Goal: Information Seeking & Learning: Learn about a topic

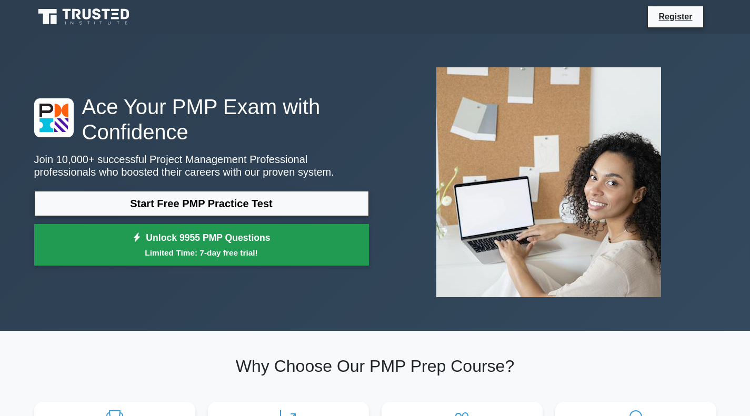
click at [303, 251] on small "Limited Time: 7-day free trial!" at bounding box center [201, 253] width 309 height 12
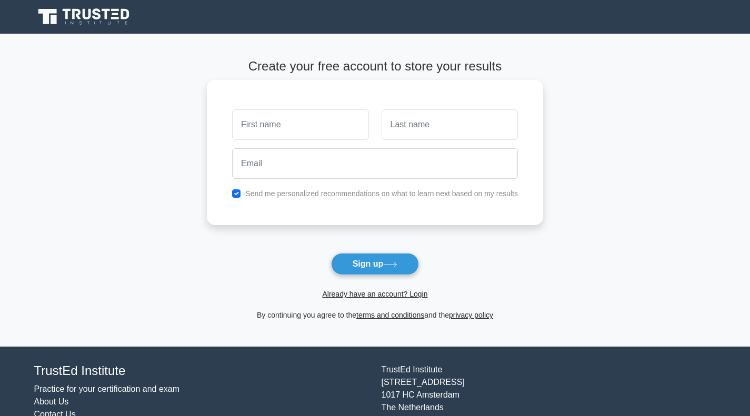
click at [302, 130] on input "text" at bounding box center [300, 125] width 136 height 31
type input "Mir Hamza"
click at [472, 132] on input "text" at bounding box center [450, 125] width 136 height 31
type input "Imtiaz"
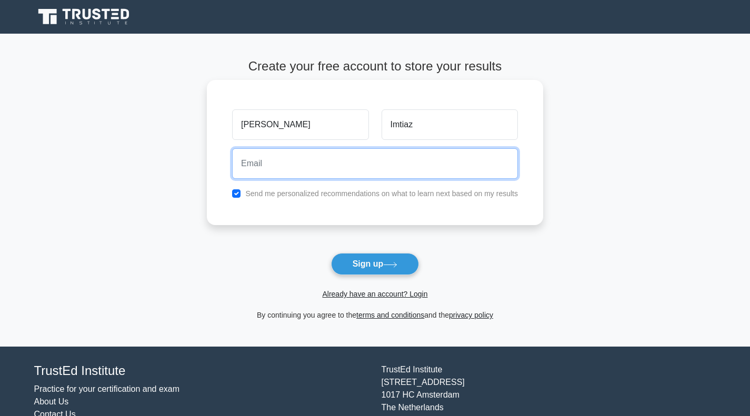
click at [377, 170] on input "email" at bounding box center [375, 163] width 286 height 31
type input "mirhamzaimtiaz@gmail.com"
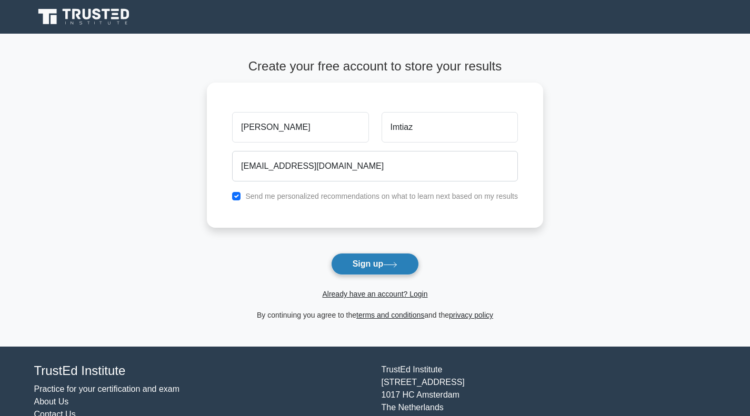
click at [351, 261] on button "Sign up" at bounding box center [375, 264] width 88 height 22
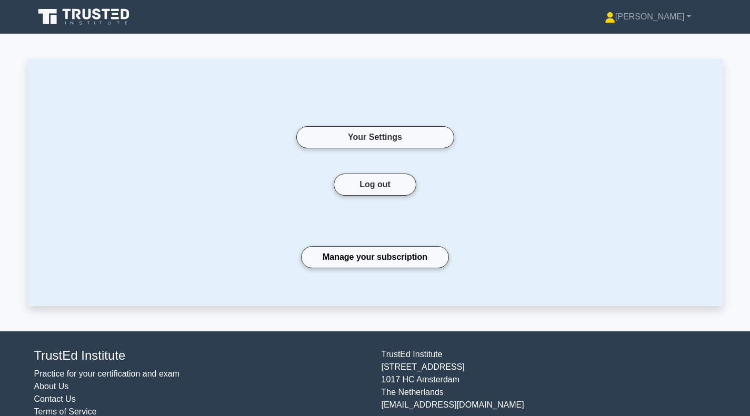
click at [88, 13] on icon at bounding box center [84, 17] width 101 height 20
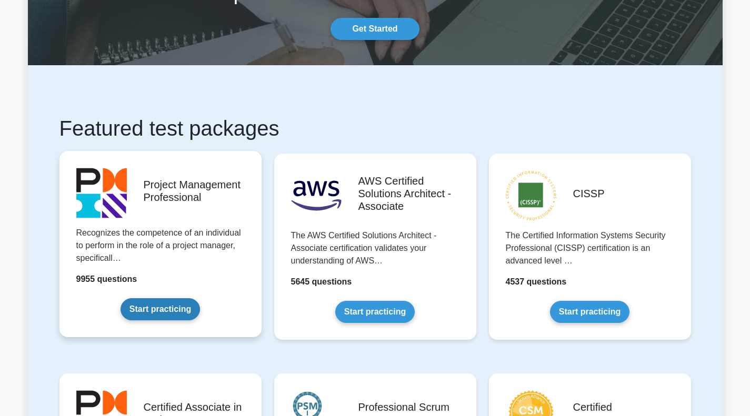
scroll to position [158, 0]
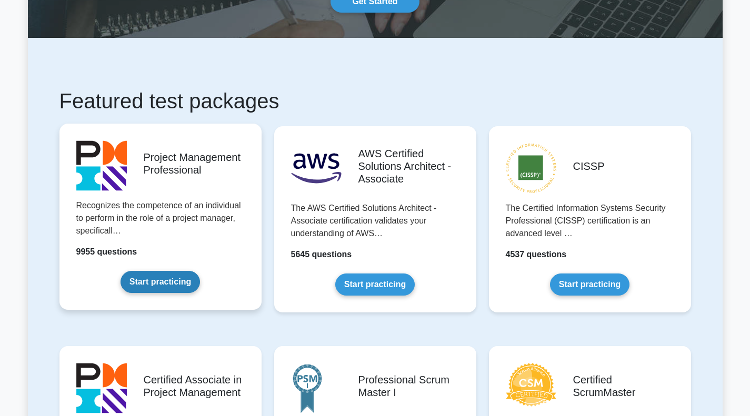
click at [158, 286] on link "Start practicing" at bounding box center [160, 282] width 79 height 22
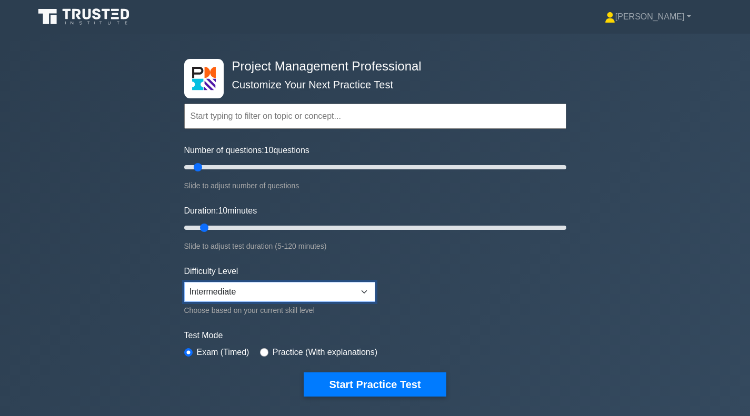
click at [363, 288] on select "Beginner Intermediate Expert" at bounding box center [279, 292] width 191 height 20
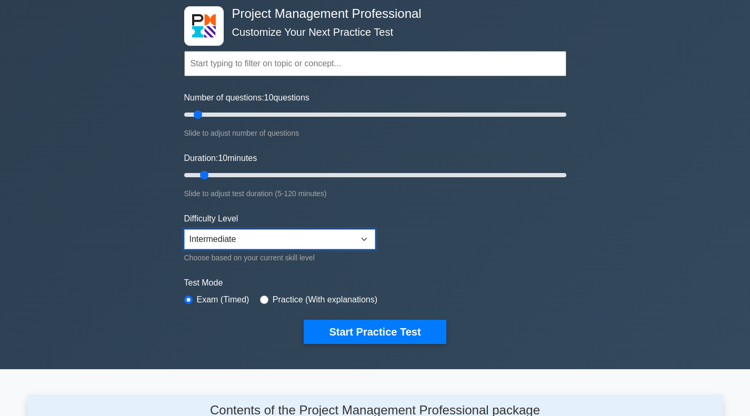
click at [367, 233] on select "Beginner Intermediate Expert" at bounding box center [279, 240] width 191 height 20
select select "expert"
click at [184, 230] on select "Beginner Intermediate Expert" at bounding box center [279, 240] width 191 height 20
click at [278, 296] on label "Practice (With explanations)" at bounding box center [325, 300] width 105 height 13
click at [267, 296] on div "Practice (With explanations)" at bounding box center [318, 300] width 117 height 13
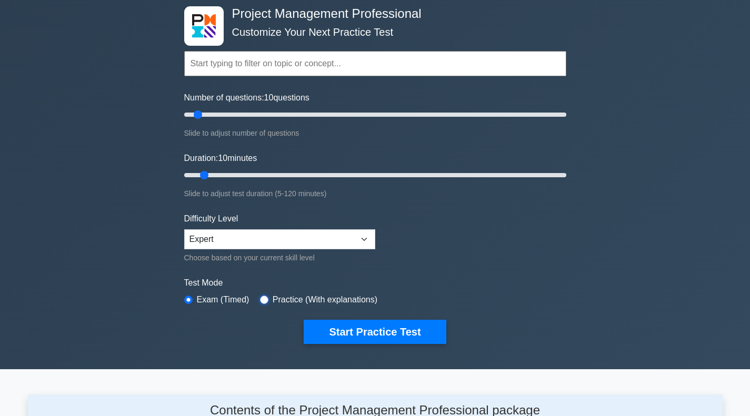
click at [261, 299] on input "radio" at bounding box center [264, 300] width 8 height 8
radio input "true"
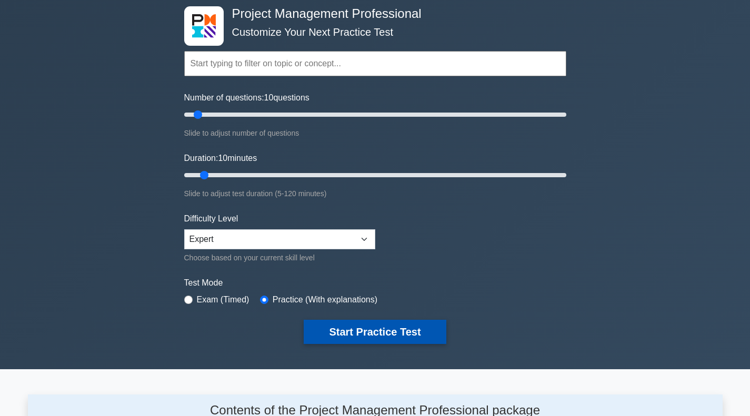
click at [343, 327] on button "Start Practice Test" at bounding box center [375, 332] width 142 height 24
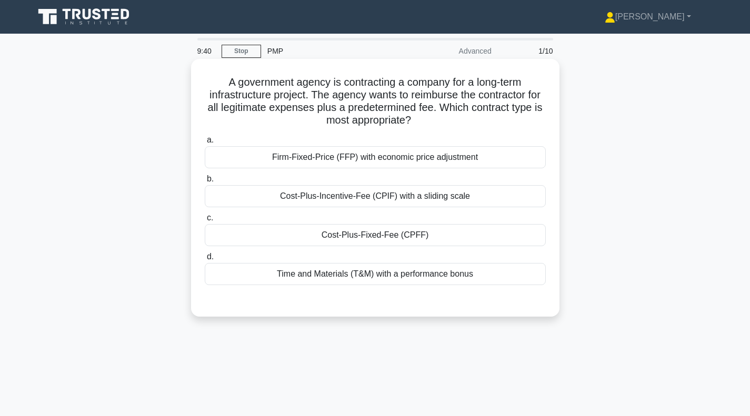
click at [278, 237] on div "Cost-Plus-Fixed-Fee (CPFF)" at bounding box center [375, 235] width 341 height 22
click at [205, 222] on input "c. Cost-Plus-Fixed-Fee (CPFF)" at bounding box center [205, 218] width 0 height 7
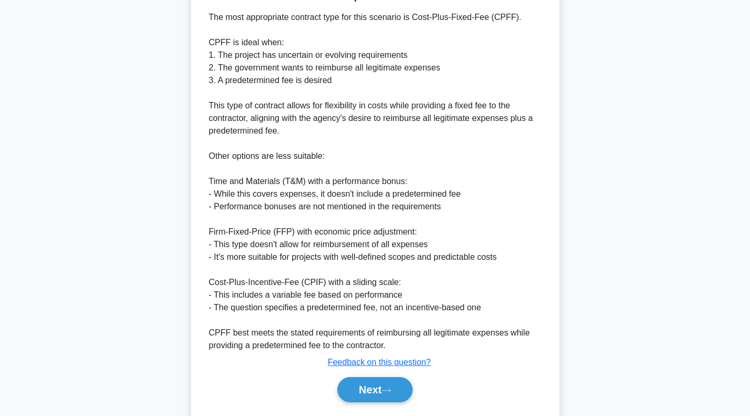
scroll to position [316, 0]
click at [371, 385] on button "Next" at bounding box center [374, 389] width 75 height 25
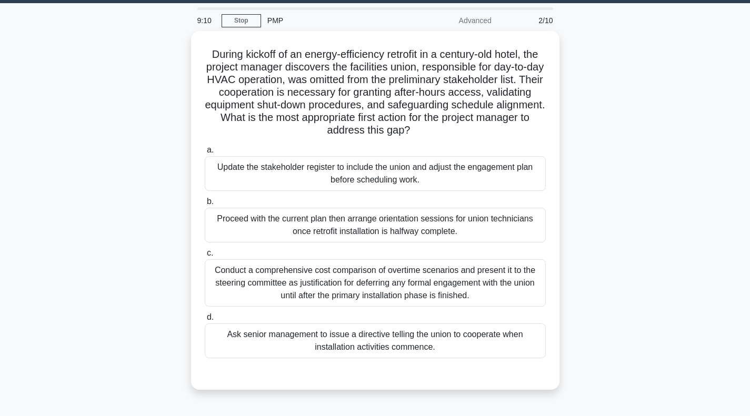
scroll to position [0, 0]
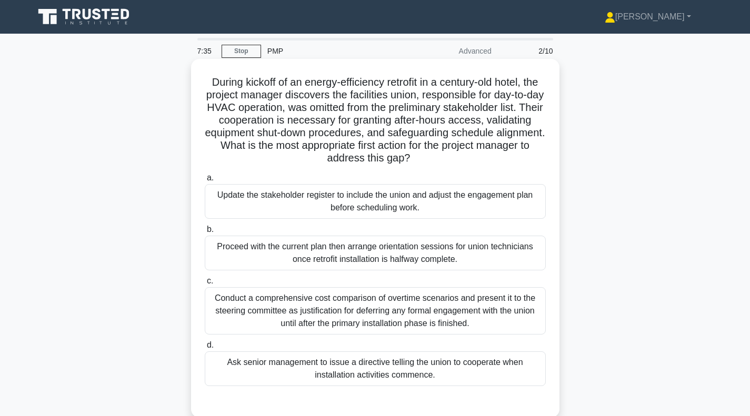
click at [261, 195] on div "Update the stakeholder register to include the union and adjust the engagement …" at bounding box center [375, 201] width 341 height 35
click at [205, 182] on input "a. Update the stakeholder register to include the union and adjust the engageme…" at bounding box center [205, 178] width 0 height 7
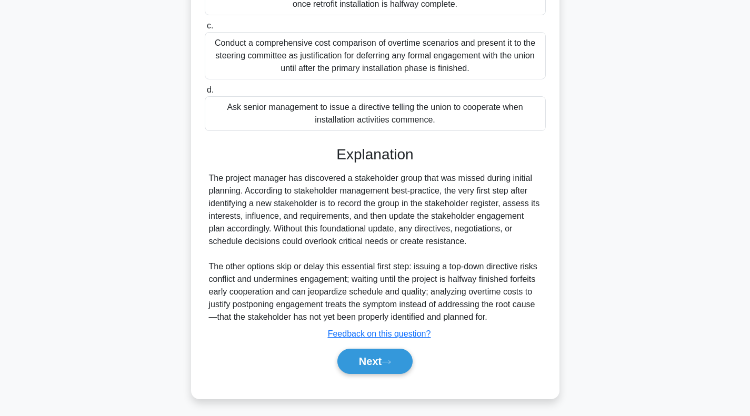
scroll to position [258, 0]
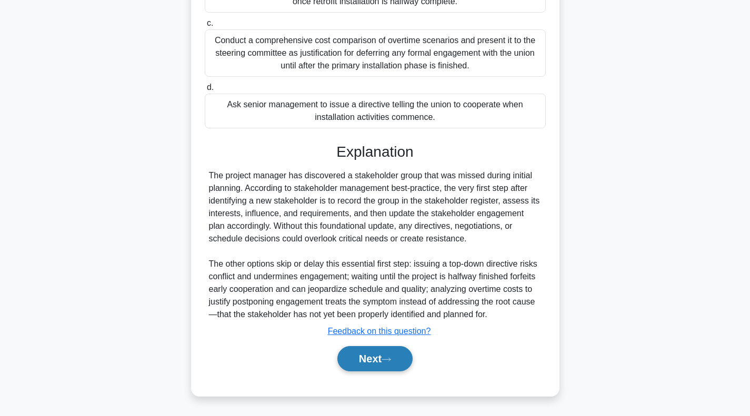
click at [375, 361] on button "Next" at bounding box center [374, 358] width 75 height 25
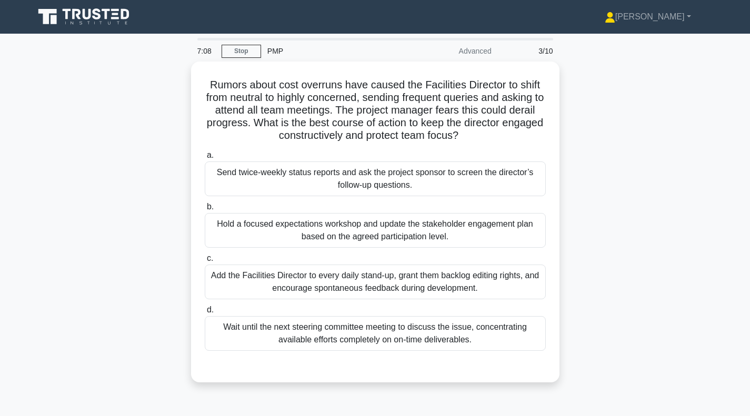
scroll to position [0, 0]
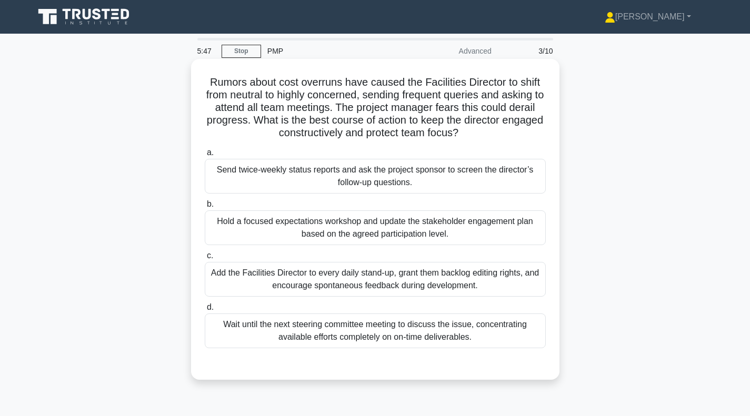
click at [344, 231] on div "Hold a focused expectations workshop and update the stakeholder engagement plan…" at bounding box center [375, 228] width 341 height 35
click at [205, 208] on input "b. Hold a focused expectations workshop and update the stakeholder engagement p…" at bounding box center [205, 204] width 0 height 7
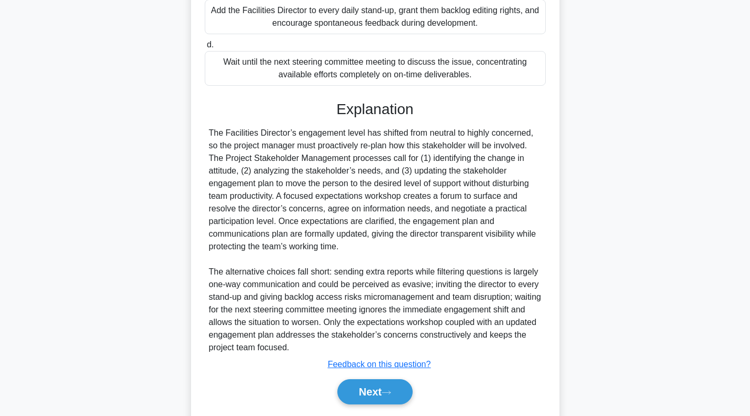
scroll to position [263, 0]
click at [363, 390] on button "Next" at bounding box center [374, 391] width 75 height 25
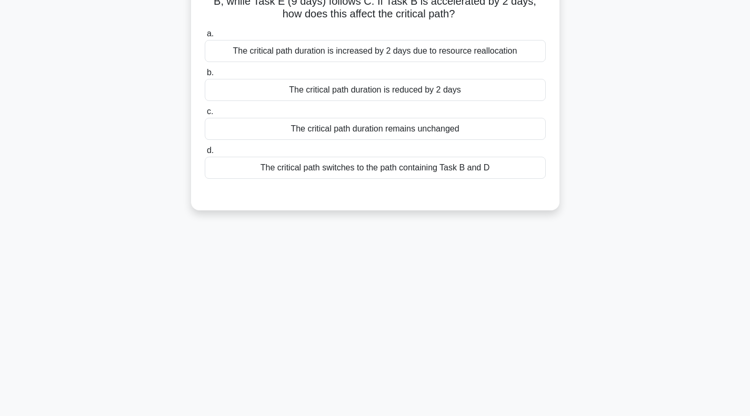
scroll to position [0, 0]
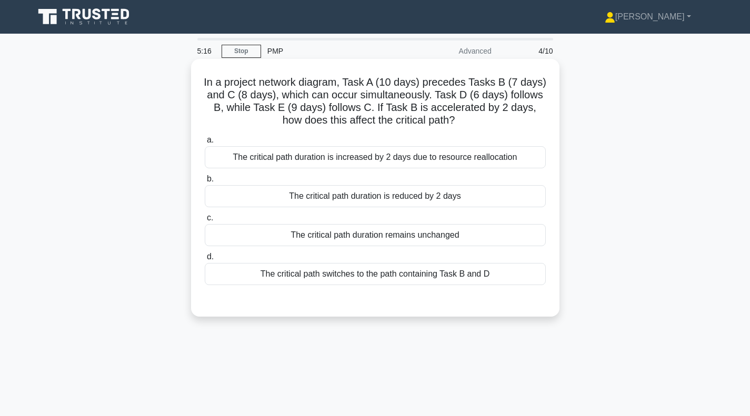
click at [350, 240] on div "The critical path duration remains unchanged" at bounding box center [375, 235] width 341 height 22
click at [205, 222] on input "c. The critical path duration remains unchanged" at bounding box center [205, 218] width 0 height 7
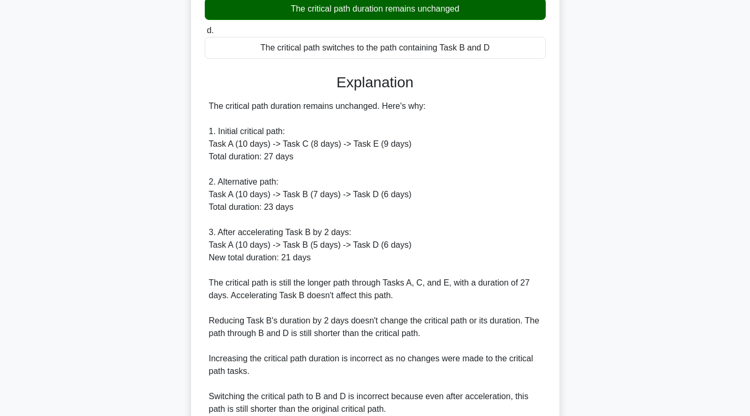
scroll to position [316, 0]
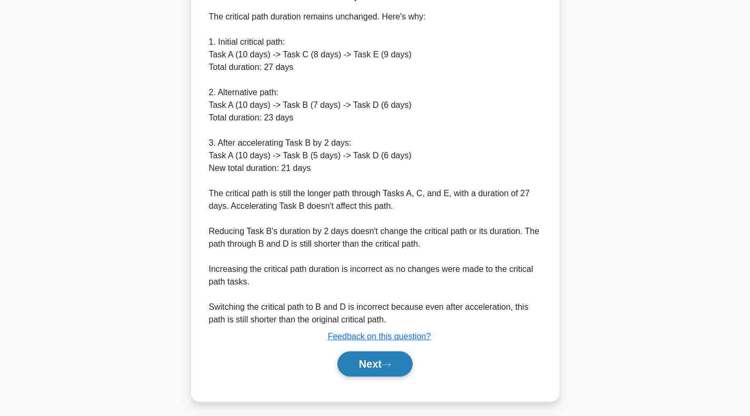
click at [372, 358] on button "Next" at bounding box center [374, 364] width 75 height 25
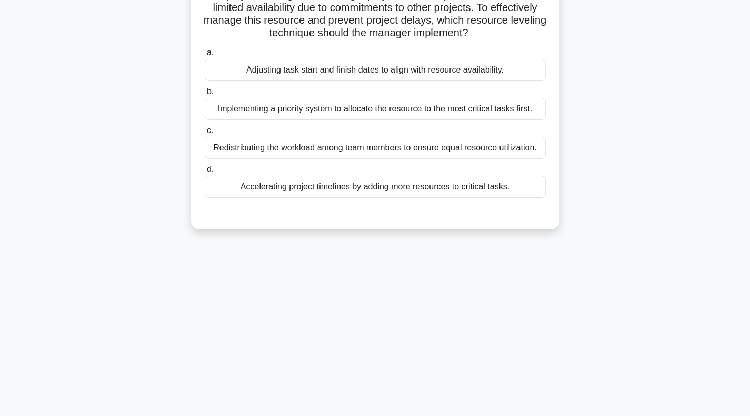
scroll to position [0, 0]
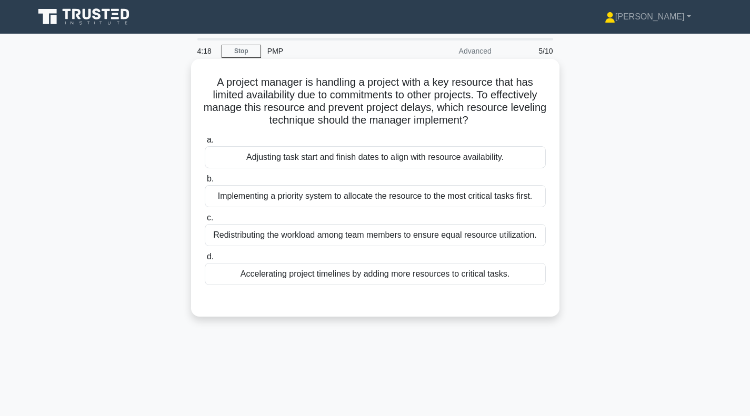
click at [311, 200] on div "Implementing a priority system to allocate the resource to the most critical ta…" at bounding box center [375, 196] width 341 height 22
click at [205, 183] on input "b. Implementing a priority system to allocate the resource to the most critical…" at bounding box center [205, 179] width 0 height 7
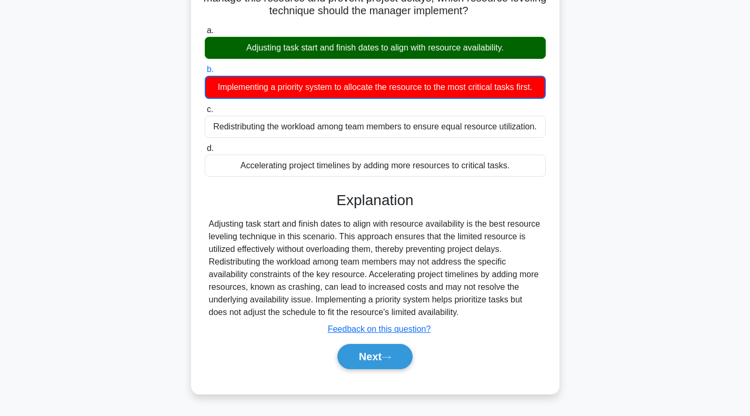
scroll to position [152, 0]
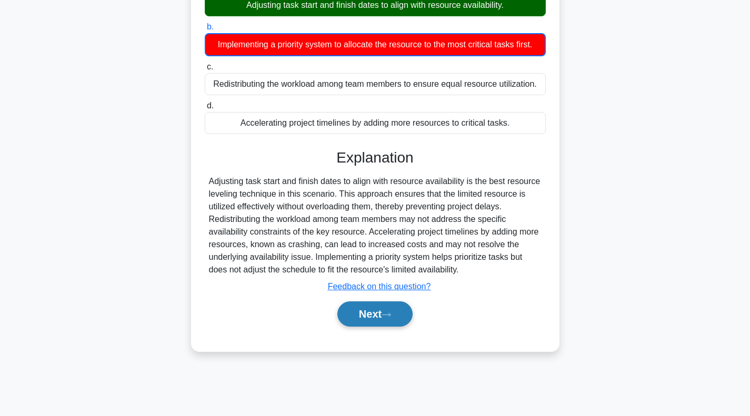
click at [360, 314] on button "Next" at bounding box center [374, 314] width 75 height 25
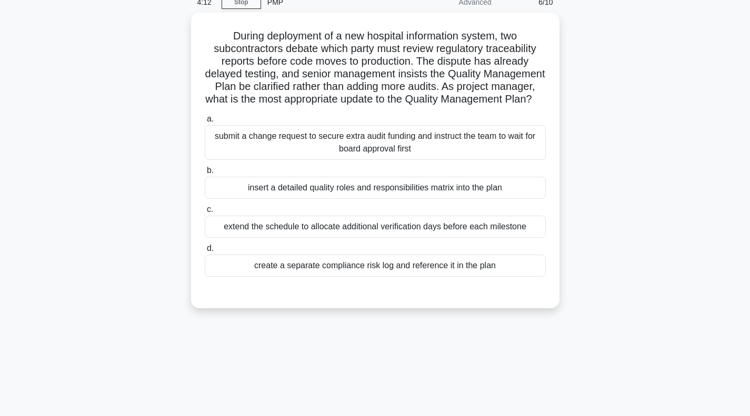
scroll to position [0, 0]
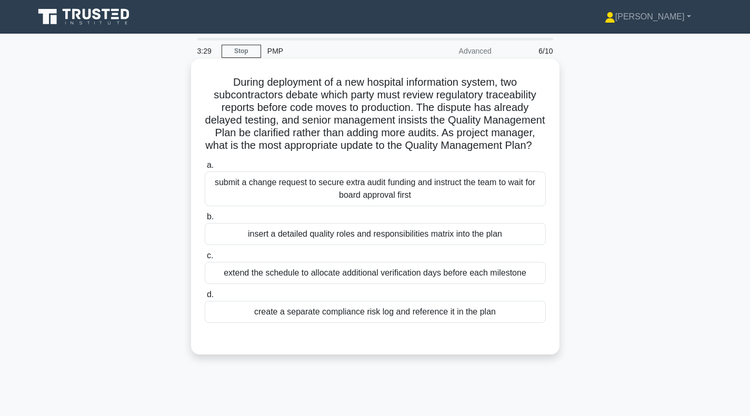
click at [365, 245] on div "insert a detailed quality roles and responsibilities matrix into the plan" at bounding box center [375, 234] width 341 height 22
click at [205, 221] on input "b. insert a detailed quality roles and responsibilities matrix into the plan" at bounding box center [205, 217] width 0 height 7
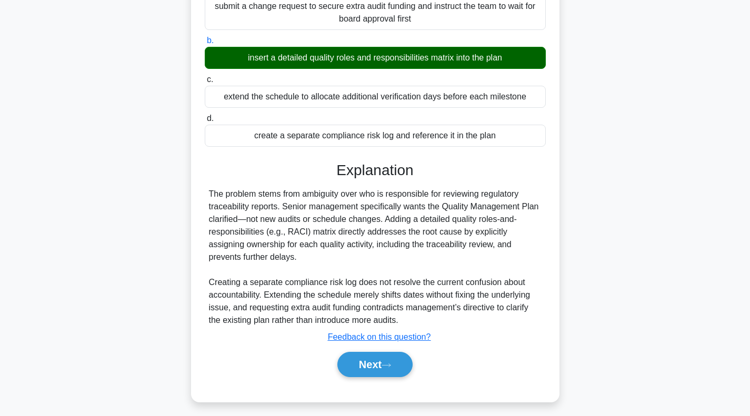
scroll to position [195, 0]
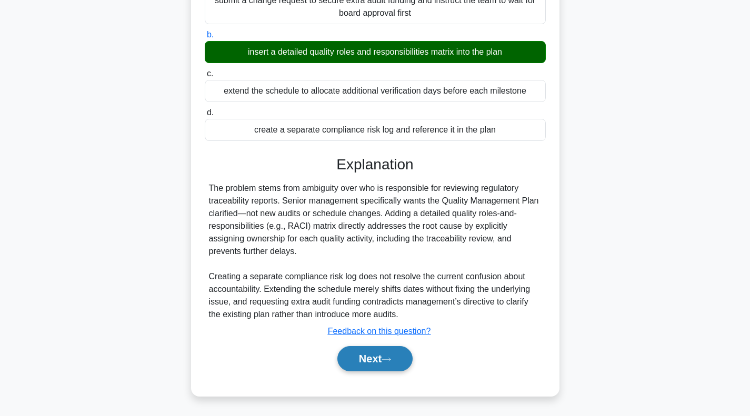
click at [364, 360] on button "Next" at bounding box center [374, 358] width 75 height 25
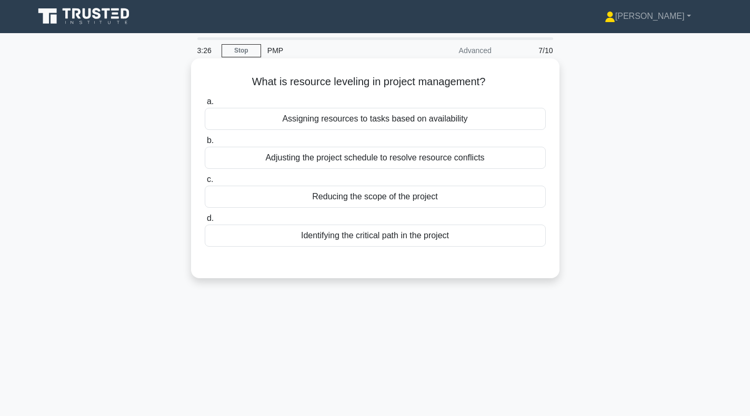
scroll to position [0, 0]
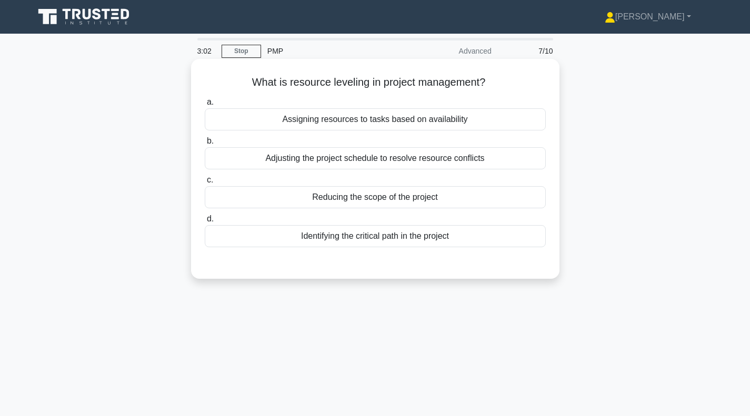
click at [351, 116] on div "Assigning resources to tasks based on availability" at bounding box center [375, 119] width 341 height 22
click at [205, 106] on input "a. Assigning resources to tasks based on availability" at bounding box center [205, 102] width 0 height 7
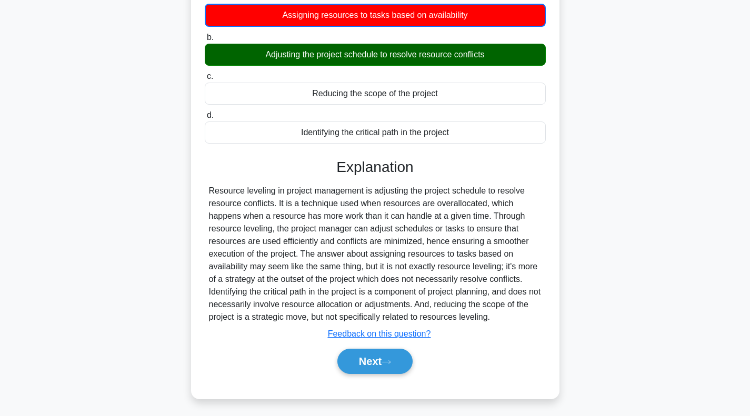
scroll to position [105, 0]
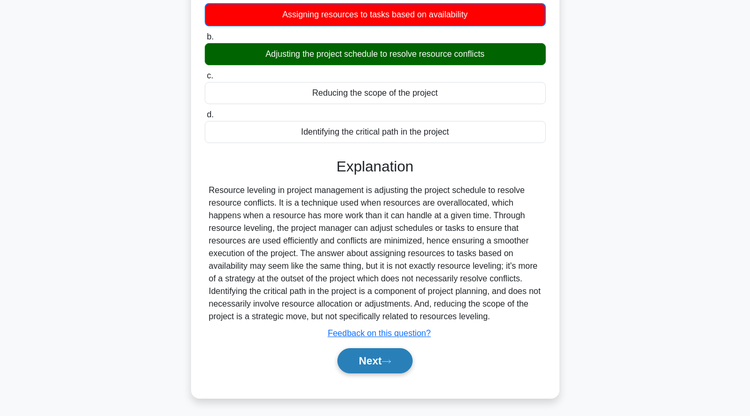
click at [382, 361] on button "Next" at bounding box center [374, 361] width 75 height 25
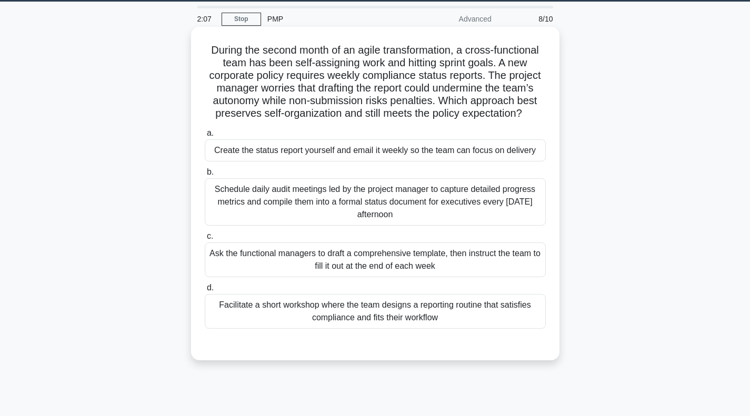
scroll to position [53, 0]
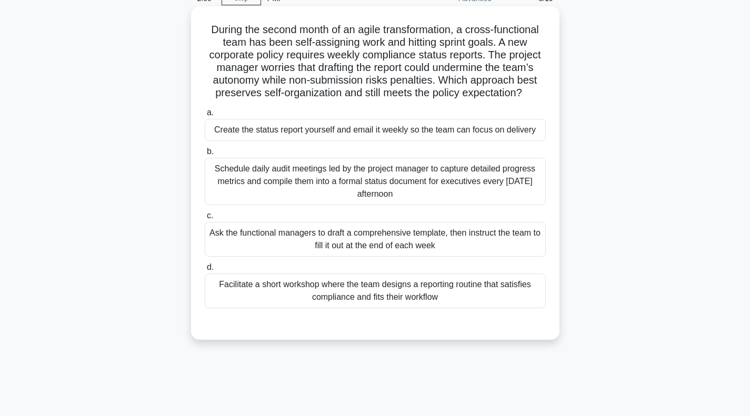
click at [369, 295] on div "Facilitate a short workshop where the team designs a reporting routine that sat…" at bounding box center [375, 291] width 341 height 35
click at [205, 271] on input "d. Facilitate a short workshop where the team designs a reporting routine that …" at bounding box center [205, 267] width 0 height 7
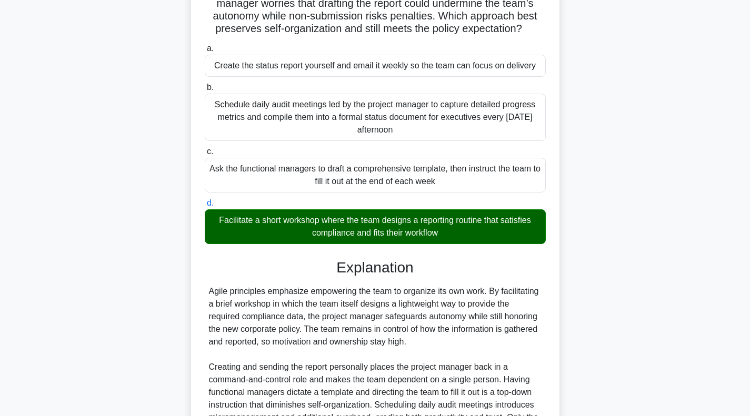
scroll to position [211, 0]
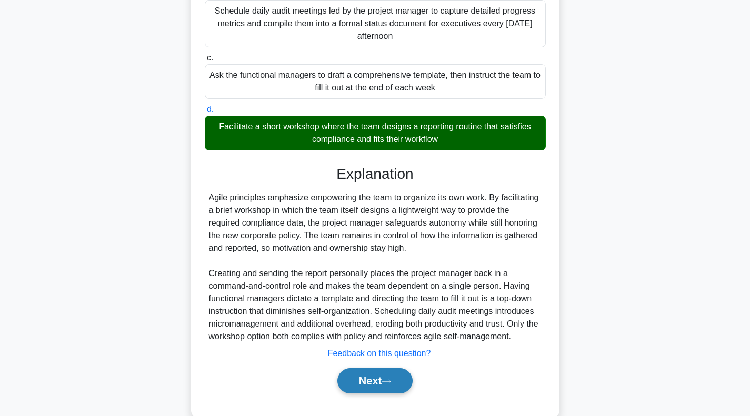
click at [368, 377] on button "Next" at bounding box center [374, 381] width 75 height 25
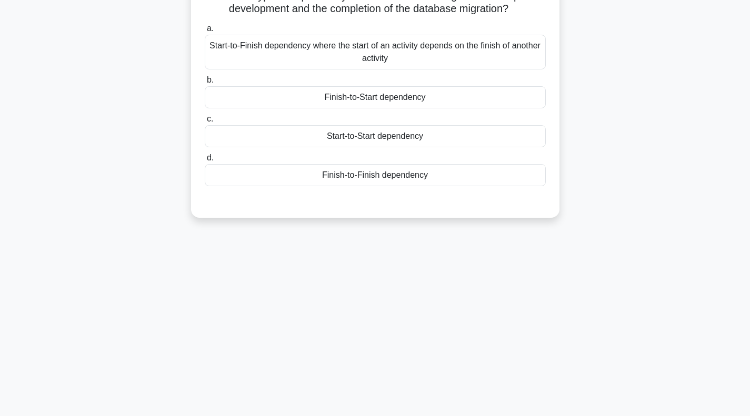
scroll to position [0, 0]
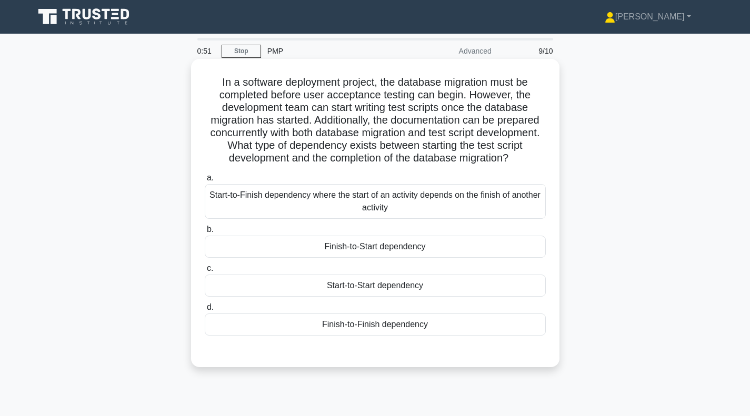
click at [376, 258] on div "Finish-to-Start dependency" at bounding box center [375, 247] width 341 height 22
click at [205, 233] on input "b. Finish-to-Start dependency" at bounding box center [205, 229] width 0 height 7
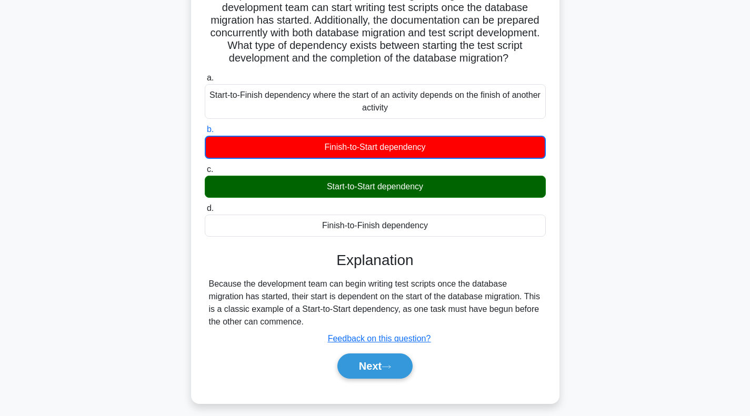
scroll to position [100, 0]
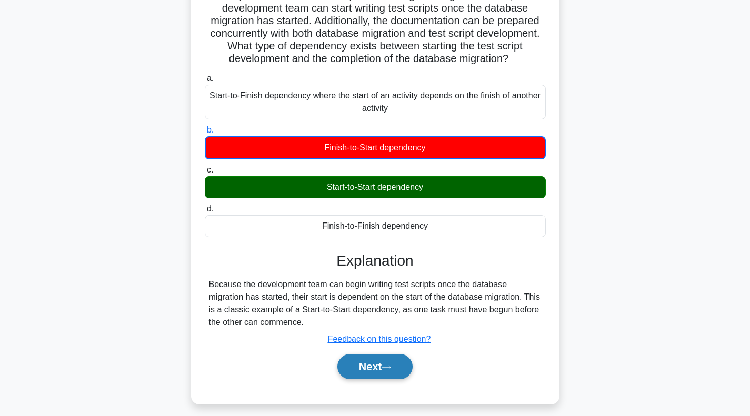
click at [370, 374] on button "Next" at bounding box center [374, 366] width 75 height 25
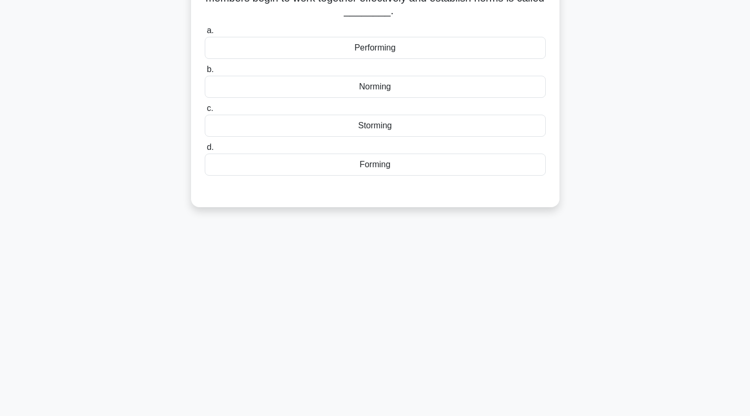
scroll to position [0, 0]
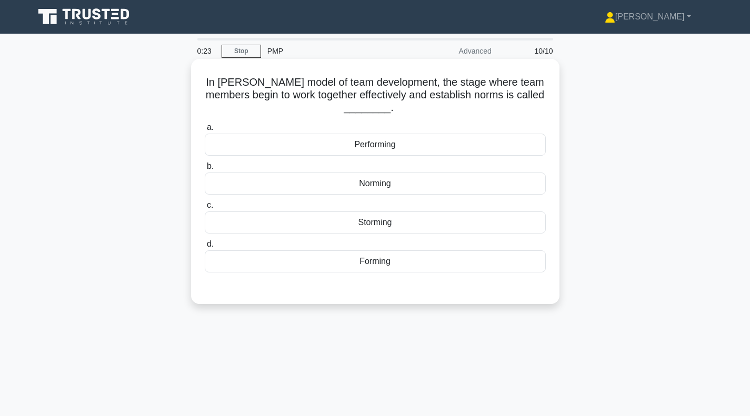
click at [407, 151] on div "Performing" at bounding box center [375, 145] width 341 height 22
click at [205, 131] on input "a. Performing" at bounding box center [205, 127] width 0 height 7
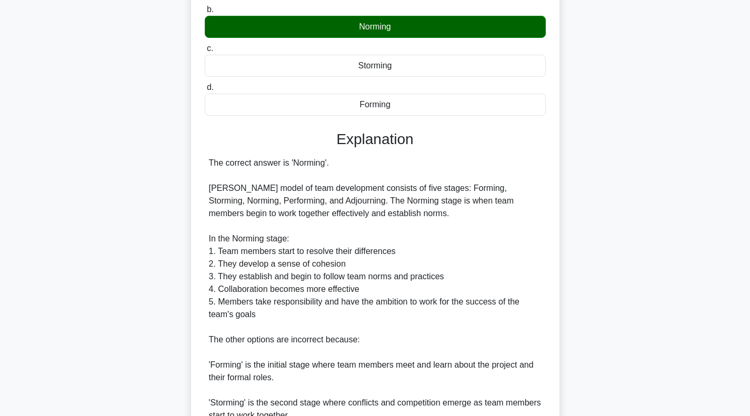
scroll to position [297, 0]
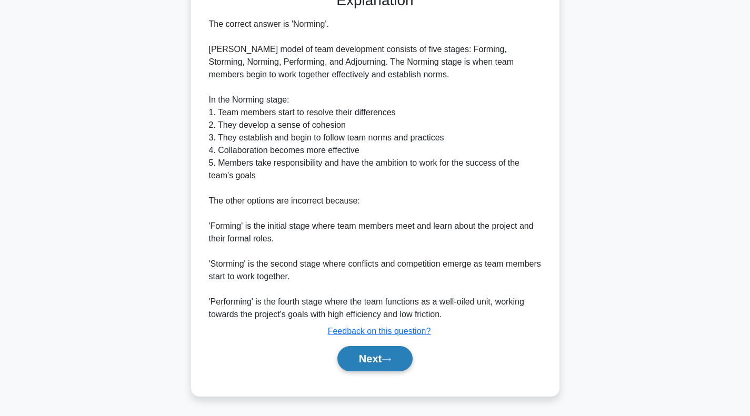
click at [371, 367] on button "Next" at bounding box center [374, 358] width 75 height 25
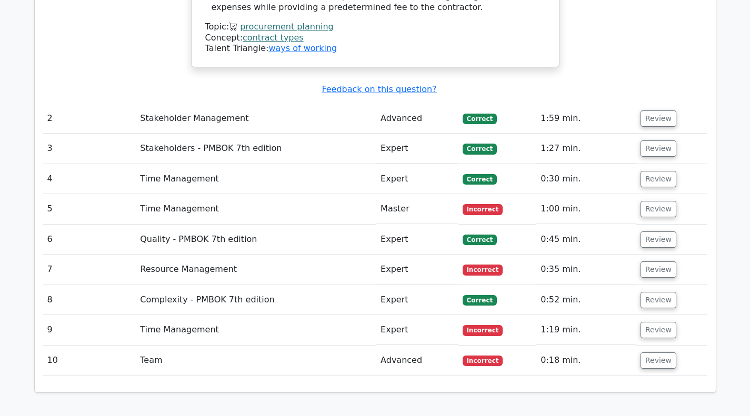
scroll to position [1264, 0]
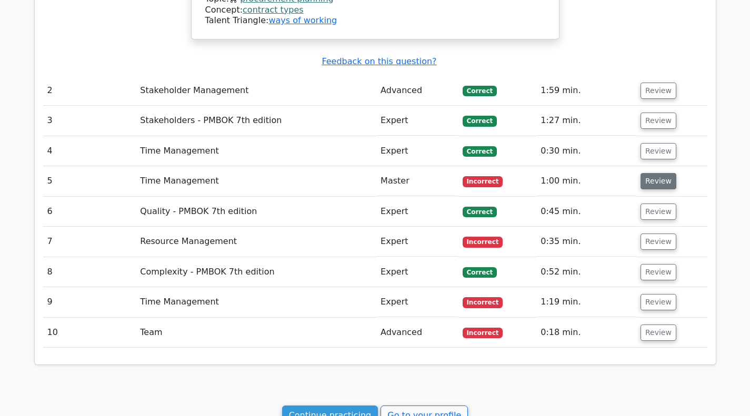
click at [662, 173] on button "Review" at bounding box center [659, 181] width 36 height 16
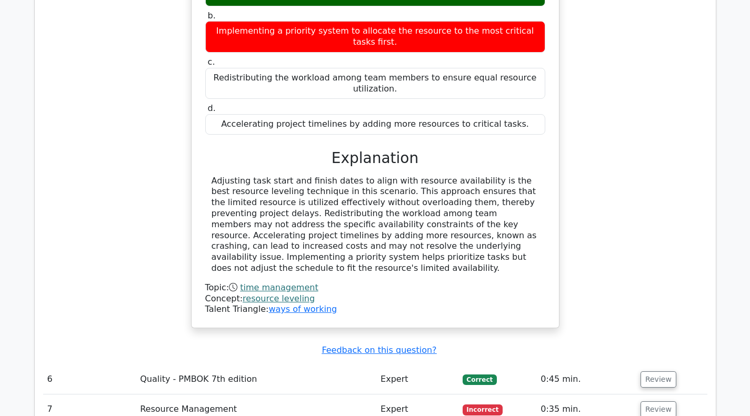
scroll to position [1632, 0]
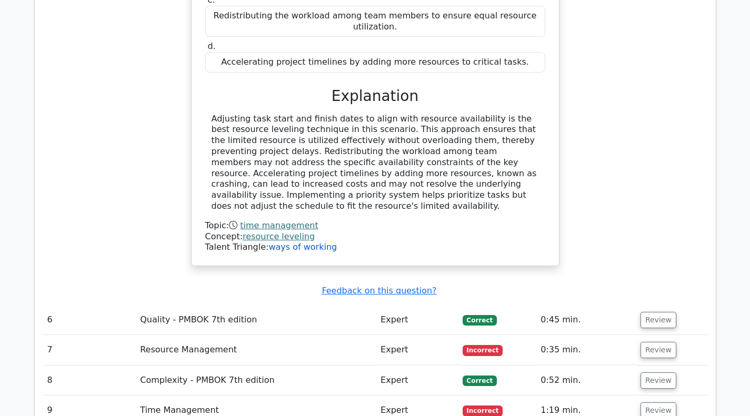
click at [287, 242] on link "ways of working" at bounding box center [302, 247] width 68 height 10
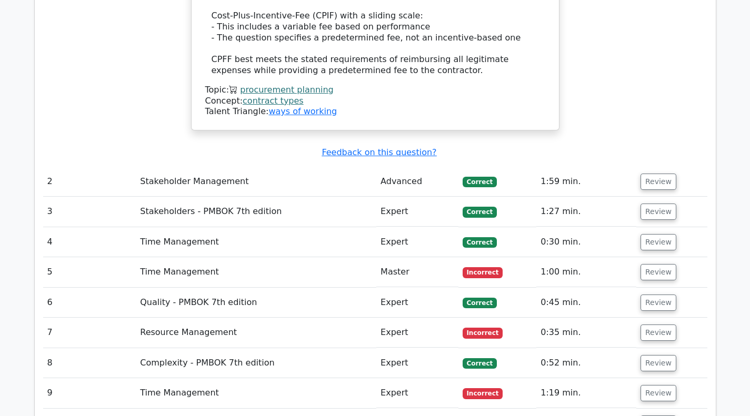
scroll to position [1409, 0]
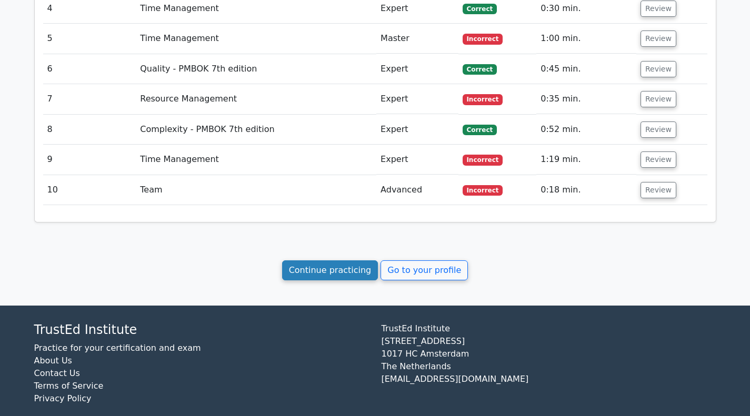
drag, startPoint x: 334, startPoint y: 261, endPoint x: 366, endPoint y: 260, distance: 32.1
click at [334, 261] on link "Continue practicing" at bounding box center [330, 271] width 96 height 20
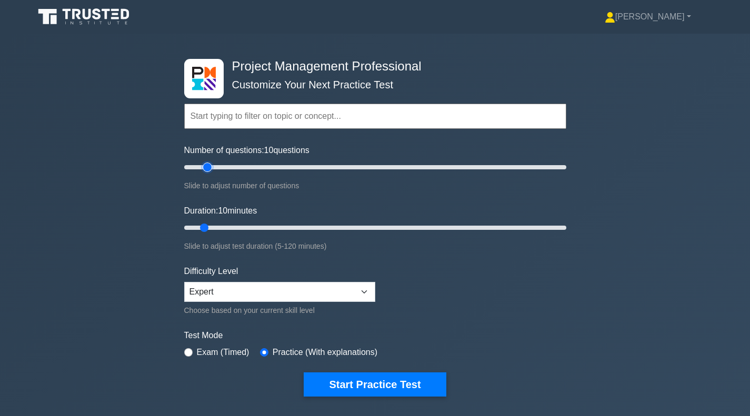
type input "15"
click at [210, 166] on input "Number of questions: 10 questions" at bounding box center [375, 167] width 382 height 13
click at [207, 227] on input "Duration: 10 minutes" at bounding box center [375, 228] width 382 height 13
click at [210, 227] on input "Duration: 10 minutes" at bounding box center [375, 228] width 382 height 13
click at [213, 227] on input "Duration: 15 minutes" at bounding box center [375, 228] width 382 height 13
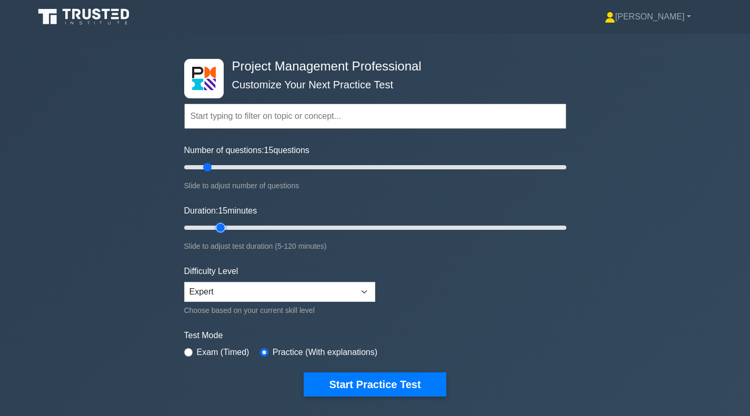
click at [224, 227] on input "Duration: 15 minutes" at bounding box center [375, 228] width 382 height 13
click at [230, 227] on input "Duration: 20 minutes" at bounding box center [375, 228] width 382 height 13
type input "20"
click at [235, 226] on input "Duration: 20 minutes" at bounding box center [375, 228] width 382 height 13
click at [212, 168] on input "Number of questions: 15 questions" at bounding box center [375, 167] width 382 height 13
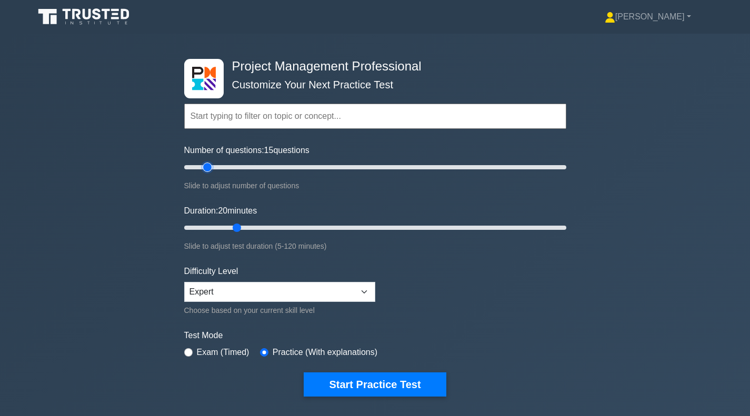
type input "15"
click at [210, 168] on input "Number of questions: 15 questions" at bounding box center [375, 167] width 382 height 13
click at [218, 352] on label "Exam (Timed)" at bounding box center [223, 352] width 53 height 13
click at [187, 351] on input "radio" at bounding box center [188, 353] width 8 height 8
radio input "true"
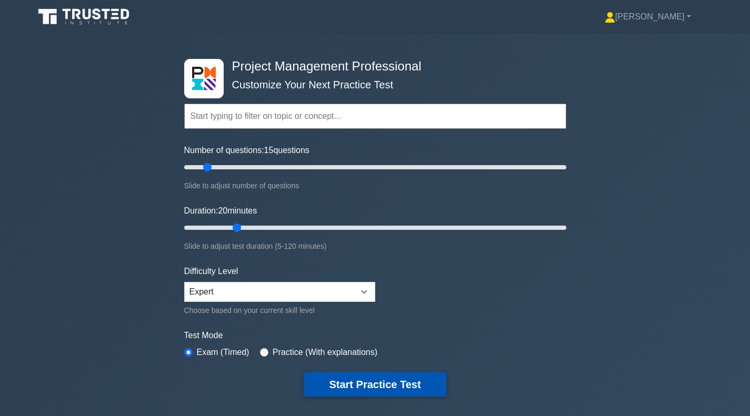
click at [352, 380] on button "Start Practice Test" at bounding box center [375, 385] width 142 height 24
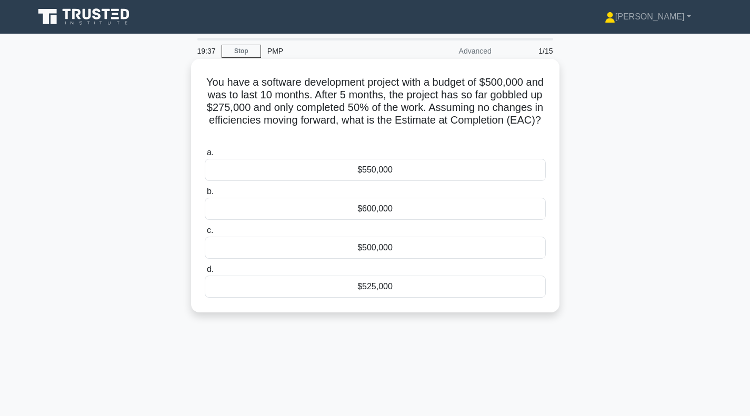
click at [393, 170] on div "$550,000" at bounding box center [375, 170] width 341 height 22
click at [205, 156] on input "a. $550,000" at bounding box center [205, 153] width 0 height 7
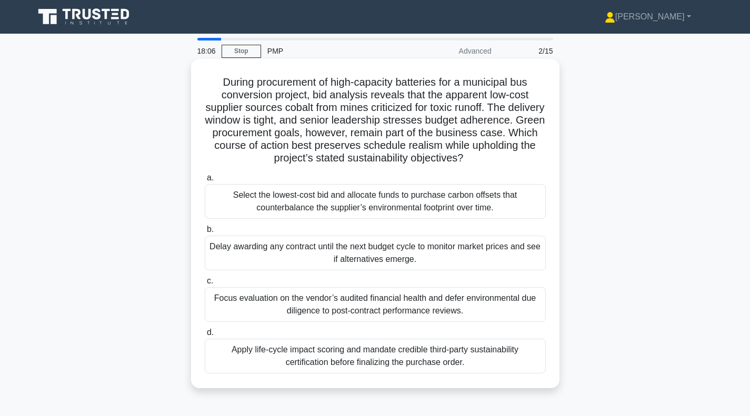
click at [346, 362] on div "Apply life-cycle impact scoring and mandate credible third-party sustainability…" at bounding box center [375, 356] width 341 height 35
click at [205, 336] on input "d. Apply life-cycle impact scoring and mandate credible third-party sustainabil…" at bounding box center [205, 333] width 0 height 7
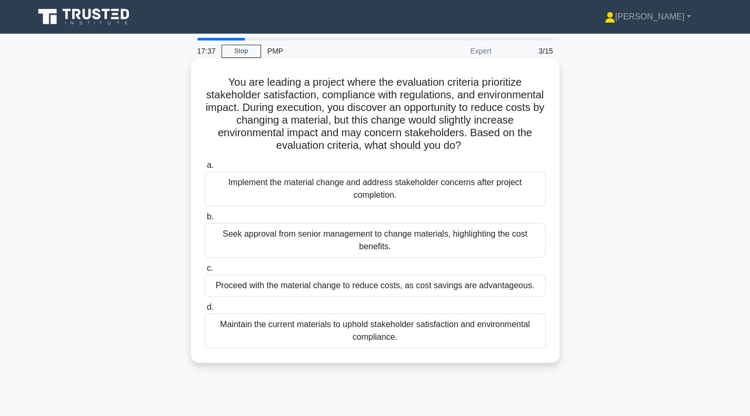
click at [285, 335] on div "Maintain the current materials to uphold stakeholder satisfaction and environme…" at bounding box center [375, 331] width 341 height 35
click at [205, 311] on input "d. Maintain the current materials to uphold stakeholder satisfaction and enviro…" at bounding box center [205, 307] width 0 height 7
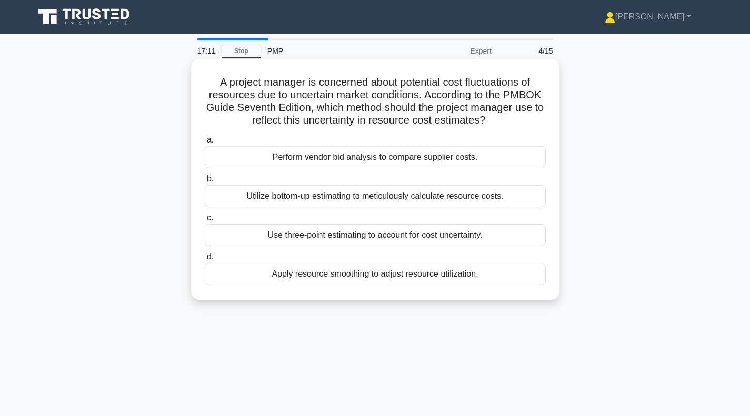
click at [359, 240] on div "Use three-point estimating to account for cost uncertainty." at bounding box center [375, 235] width 341 height 22
click at [205, 222] on input "c. Use three-point estimating to account for cost uncertainty." at bounding box center [205, 218] width 0 height 7
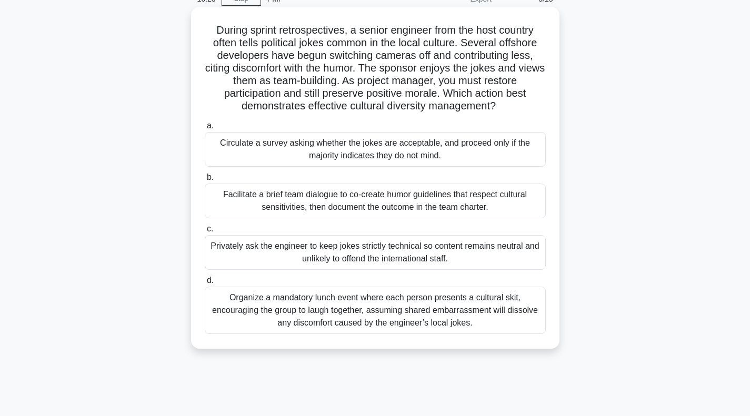
scroll to position [53, 0]
click at [350, 204] on div "Facilitate a brief team dialogue to co-create humor guidelines that respect cul…" at bounding box center [375, 200] width 341 height 35
click at [205, 181] on input "b. Facilitate a brief team dialogue to co-create humor guidelines that respect …" at bounding box center [205, 177] width 0 height 7
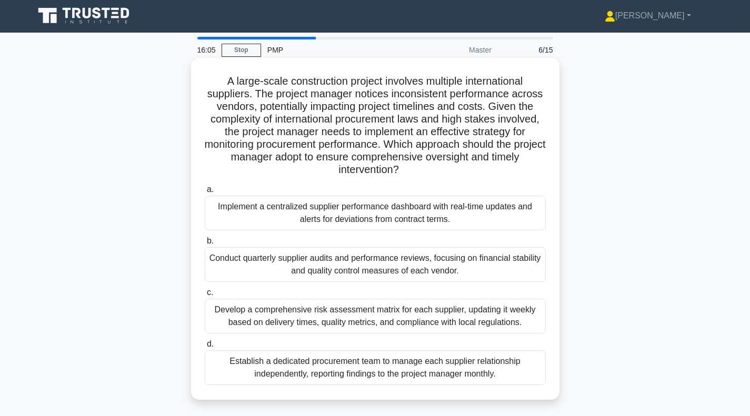
scroll to position [0, 0]
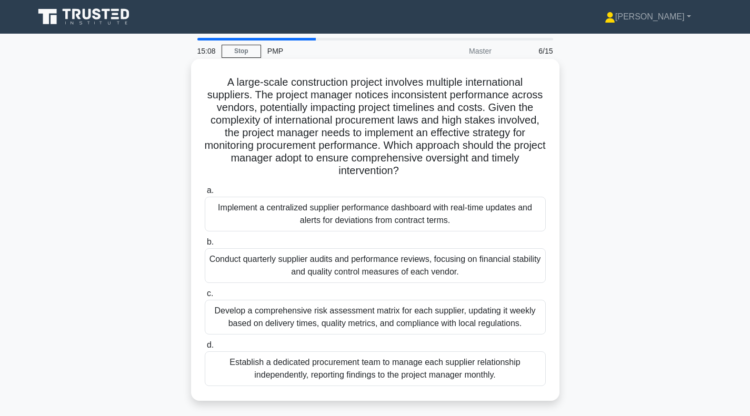
click at [375, 222] on div "Implement a centralized supplier performance dashboard with real-time updates a…" at bounding box center [375, 214] width 341 height 35
click at [205, 194] on input "a. Implement a centralized supplier performance dashboard with real-time update…" at bounding box center [205, 190] width 0 height 7
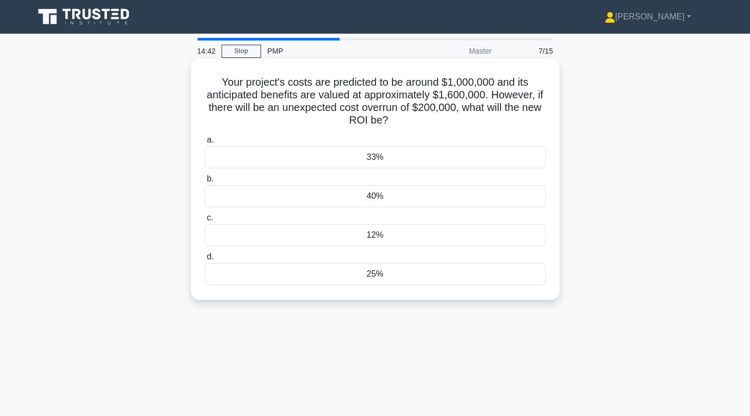
click at [415, 157] on div "33%" at bounding box center [375, 157] width 341 height 22
click at [205, 144] on input "a. 33%" at bounding box center [205, 140] width 0 height 7
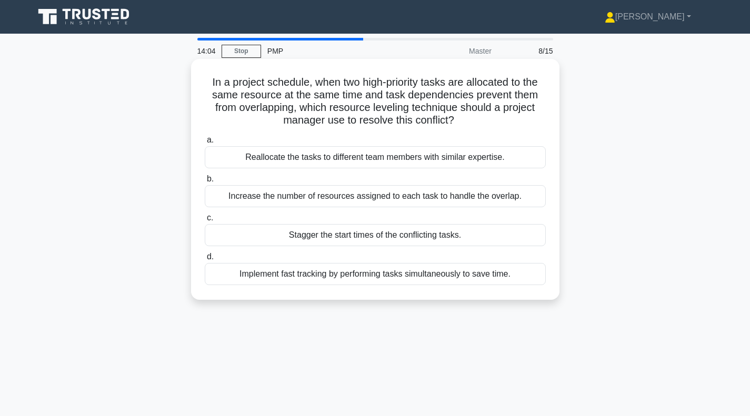
click at [379, 162] on div "Reallocate the tasks to different team members with similar expertise." at bounding box center [375, 157] width 341 height 22
click at [205, 144] on input "a. Reallocate the tasks to different team members with similar expertise." at bounding box center [205, 140] width 0 height 7
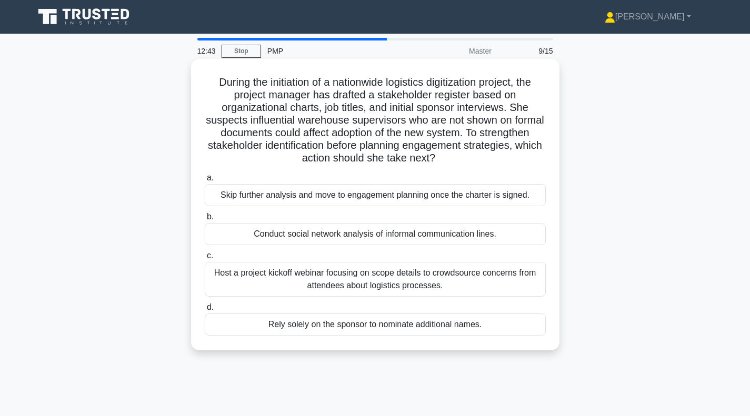
click at [386, 280] on div "Host a project kickoff webinar focusing on scope details to crowdsource concern…" at bounding box center [375, 279] width 341 height 35
click at [205, 260] on input "c. Host a project kickoff webinar focusing on scope details to crowdsource conc…" at bounding box center [205, 256] width 0 height 7
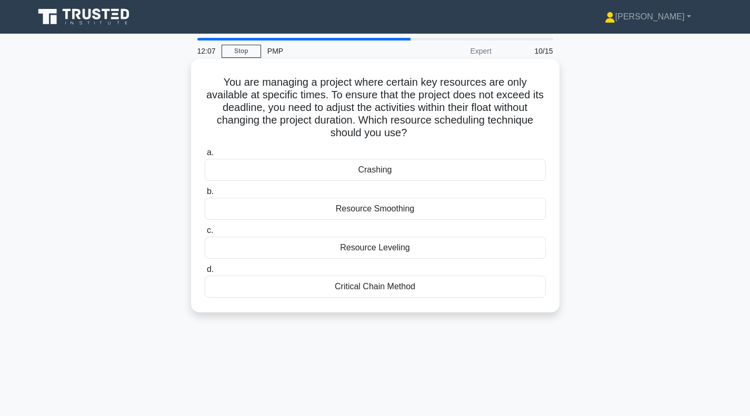
click at [362, 290] on div "Critical Chain Method" at bounding box center [375, 287] width 341 height 22
click at [205, 273] on input "d. Critical Chain Method" at bounding box center [205, 269] width 0 height 7
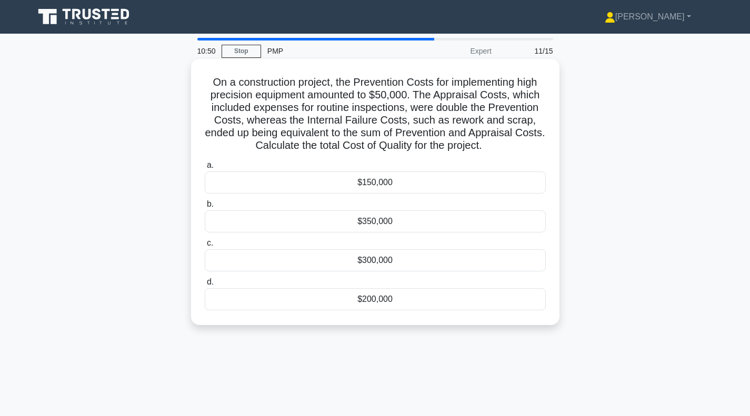
click at [406, 184] on div "$150,000" at bounding box center [375, 183] width 341 height 22
click at [205, 169] on input "a. $150,000" at bounding box center [205, 165] width 0 height 7
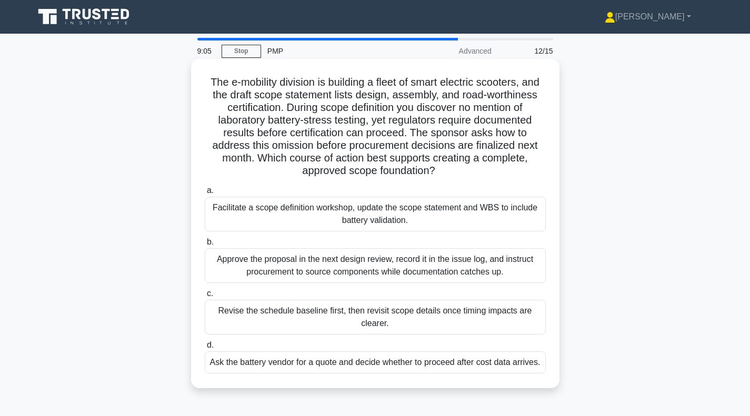
click at [310, 222] on div "Facilitate a scope definition workshop, update the scope statement and WBS to i…" at bounding box center [375, 214] width 341 height 35
click at [205, 194] on input "a. Facilitate a scope definition workshop, update the scope statement and WBS t…" at bounding box center [205, 190] width 0 height 7
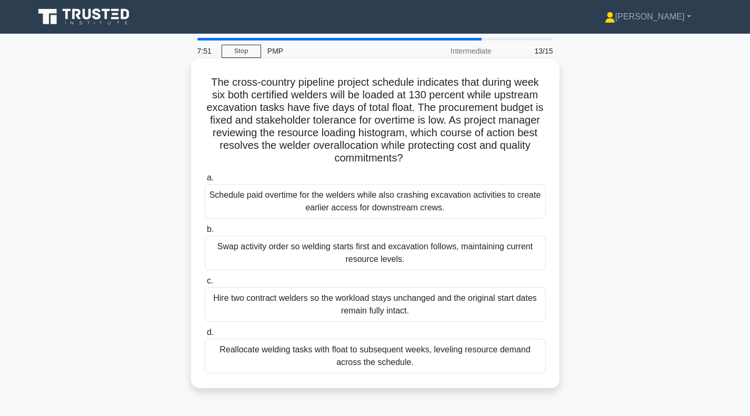
click at [326, 359] on div "Reallocate welding tasks with float to subsequent weeks, leveling resource dema…" at bounding box center [375, 356] width 341 height 35
click at [205, 336] on input "d. Reallocate welding tasks with float to subsequent weeks, leveling resource d…" at bounding box center [205, 333] width 0 height 7
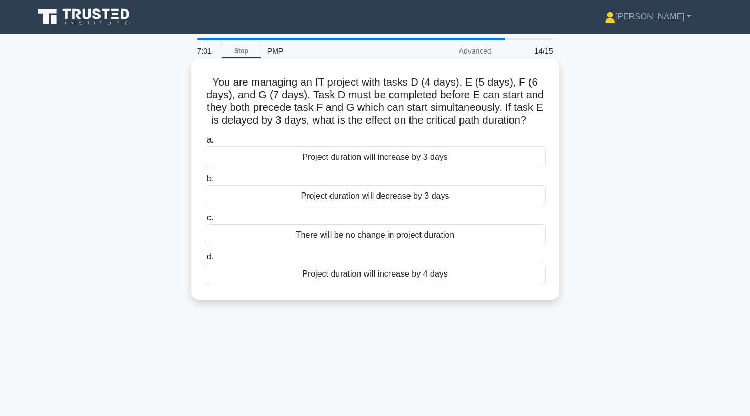
click at [370, 162] on div "Project duration will increase by 3 days" at bounding box center [375, 157] width 341 height 22
click at [205, 144] on input "a. Project duration will increase by 3 days" at bounding box center [205, 140] width 0 height 7
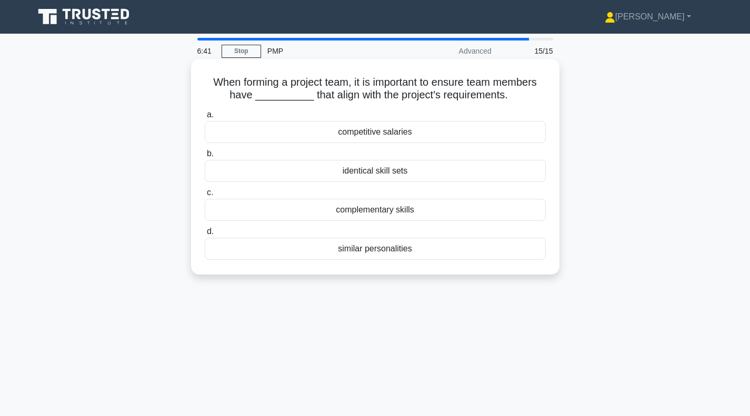
click at [297, 175] on div "identical skill sets" at bounding box center [375, 171] width 341 height 22
click at [205, 157] on input "b. identical skill sets" at bounding box center [205, 154] width 0 height 7
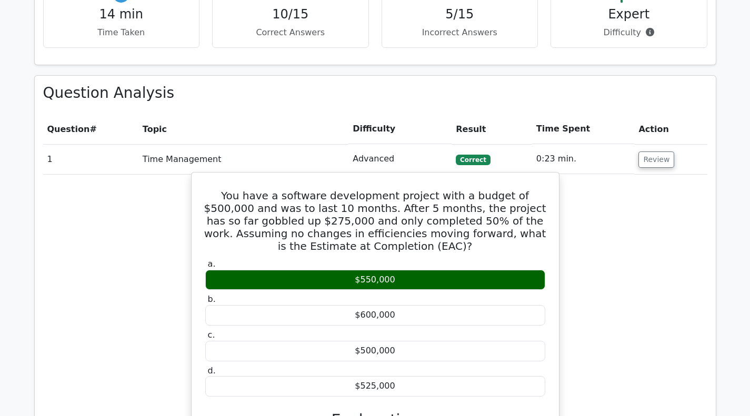
scroll to position [579, 0]
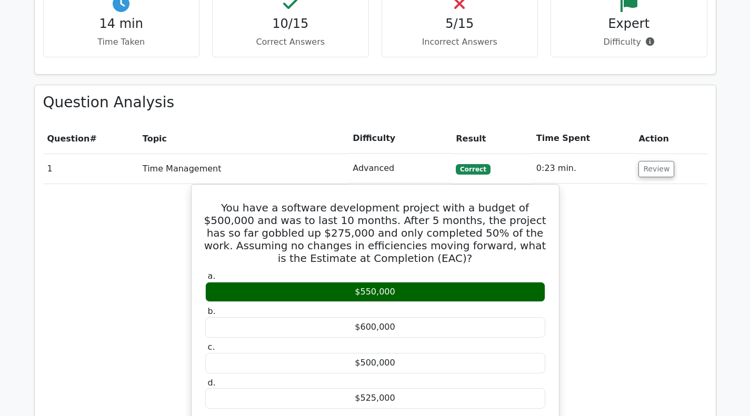
click at [106, 251] on div "You have a software development project with a budget of $500,000 and was to la…" at bounding box center [375, 394] width 664 height 421
click at [652, 216] on div "You have a software development project with a budget of $500,000 and was to la…" at bounding box center [375, 394] width 664 height 421
click at [654, 170] on button "Review" at bounding box center [657, 169] width 36 height 16
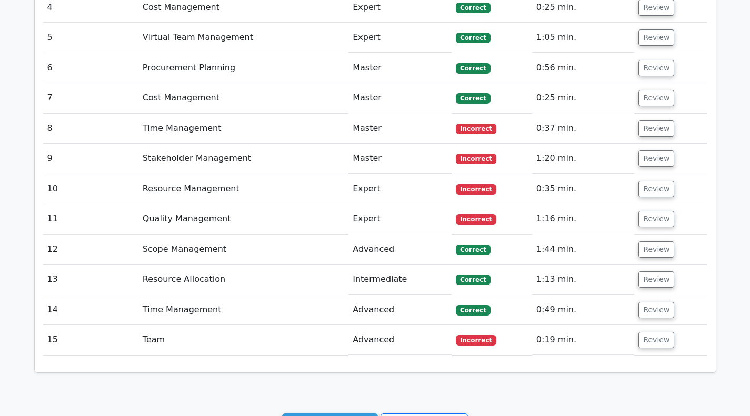
scroll to position [842, 0]
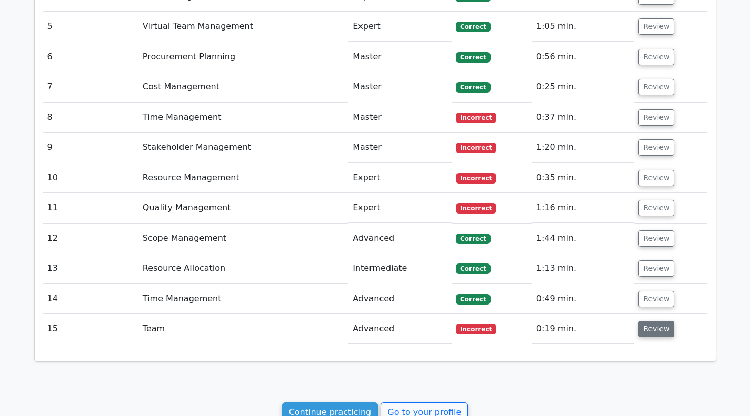
click at [643, 332] on button "Review" at bounding box center [657, 329] width 36 height 16
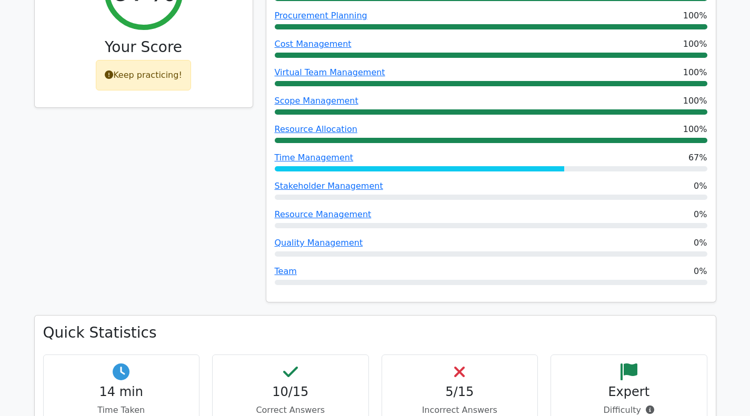
scroll to position [0, 0]
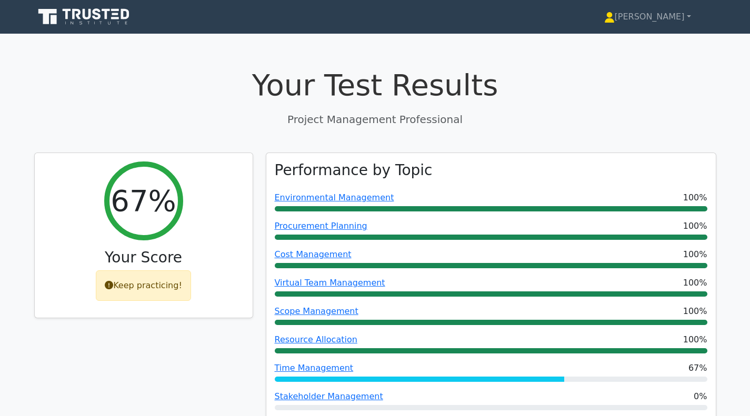
click at [86, 10] on icon at bounding box center [84, 17] width 101 height 20
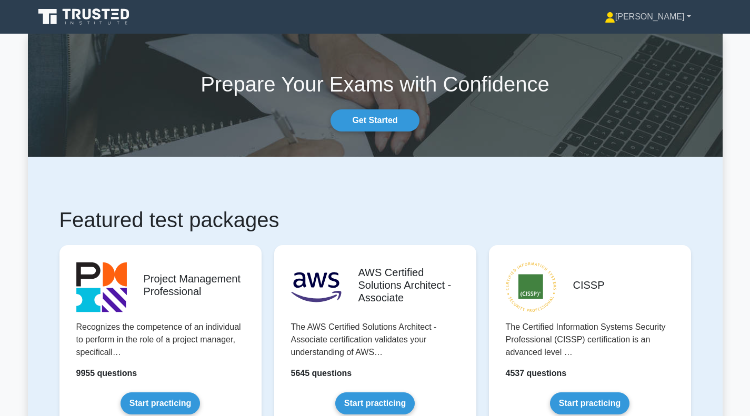
click at [670, 15] on link "[PERSON_NAME]" at bounding box center [648, 16] width 137 height 21
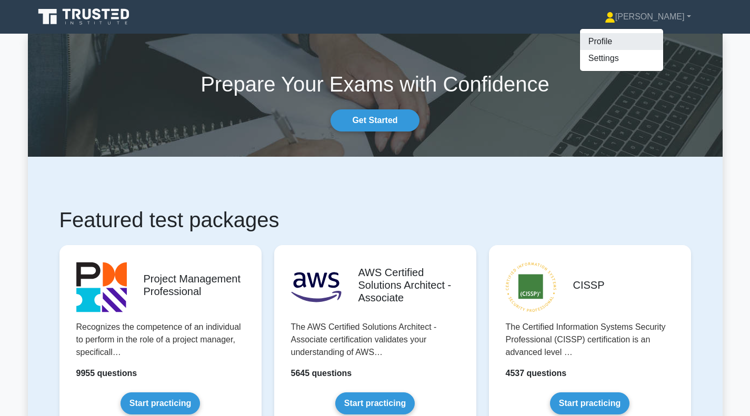
click at [620, 44] on link "Profile" at bounding box center [621, 41] width 83 height 17
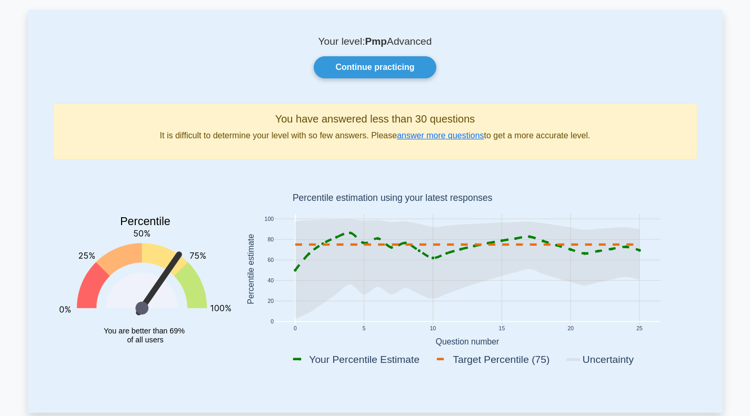
scroll to position [105, 0]
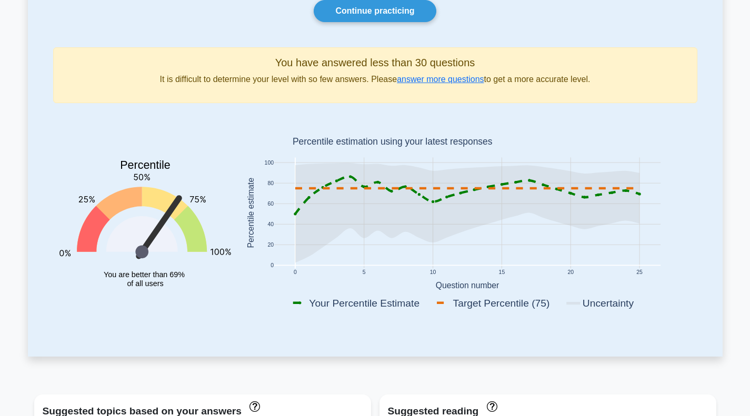
click at [520, 304] on rect at bounding box center [498, 303] width 128 height 15
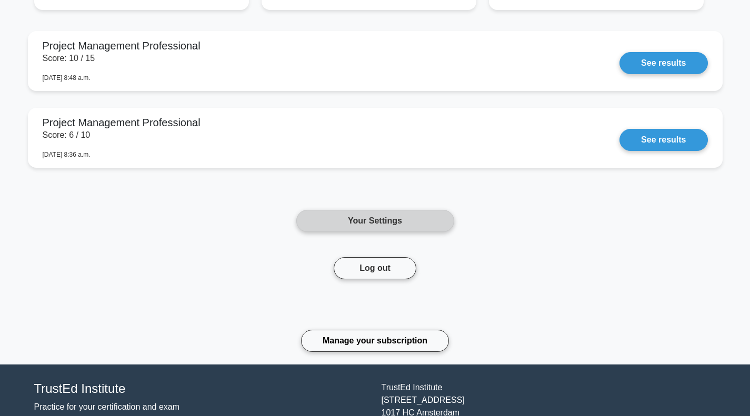
scroll to position [737, 0]
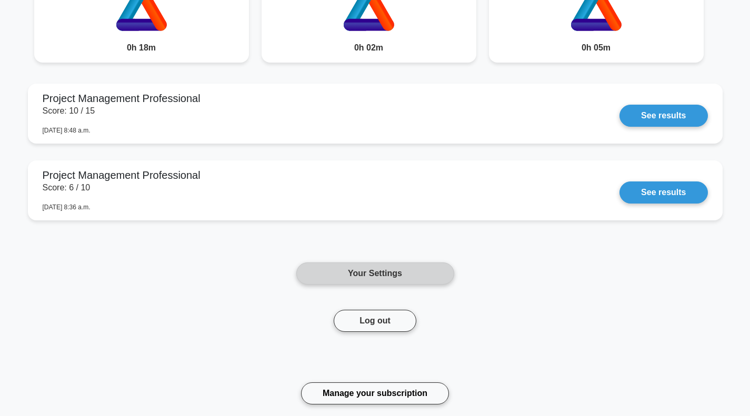
click at [324, 277] on link "Your Settings" at bounding box center [375, 274] width 158 height 22
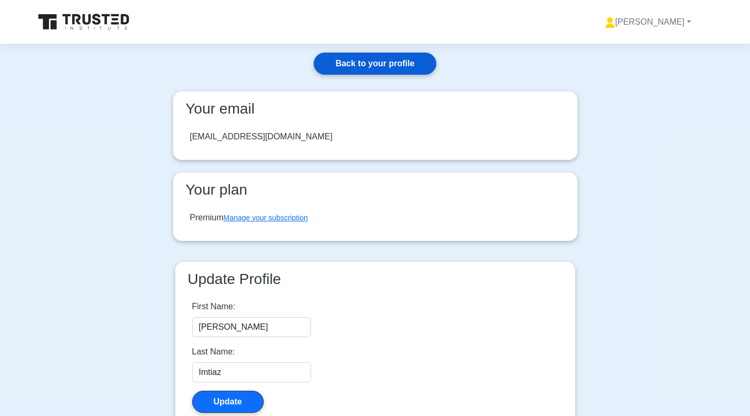
click at [375, 64] on link "Back to your profile" at bounding box center [375, 64] width 122 height 22
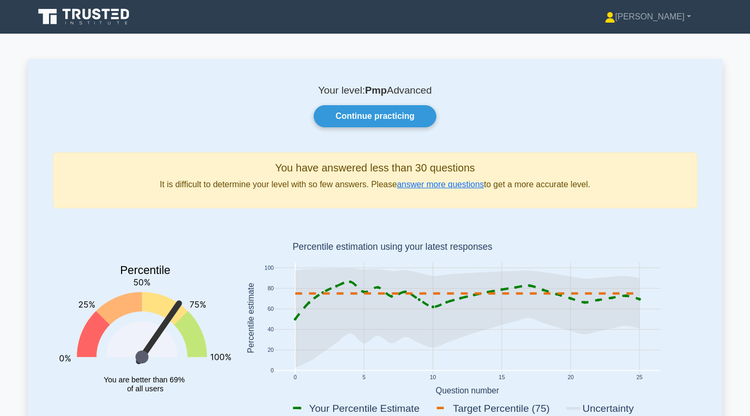
click at [176, 319] on icon at bounding box center [174, 325] width 65 height 65
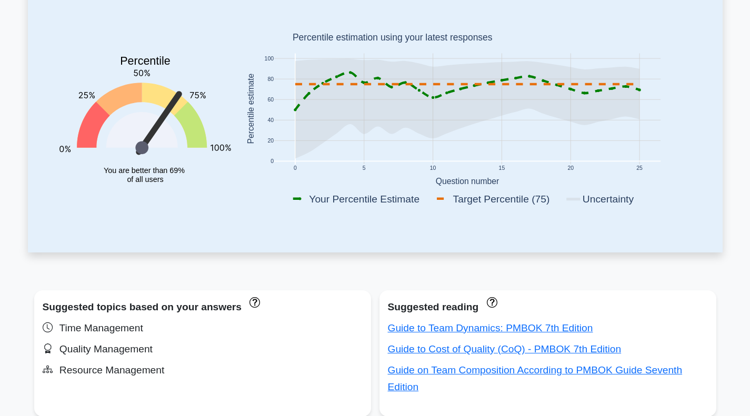
scroll to position [263, 0]
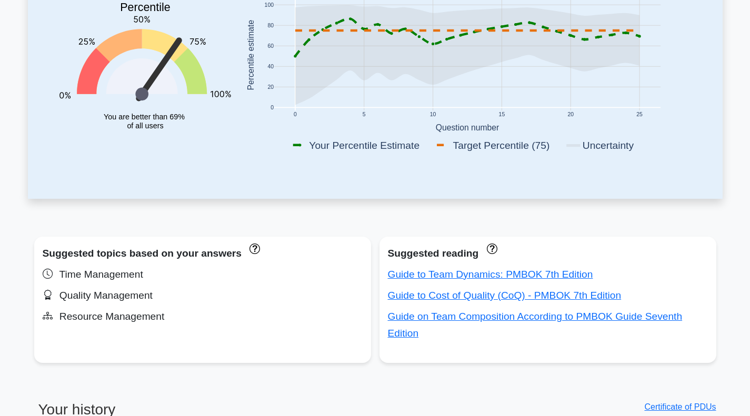
click at [536, 151] on rect at bounding box center [498, 145] width 128 height 15
click at [515, 82] on rect at bounding box center [467, 55] width 386 height 111
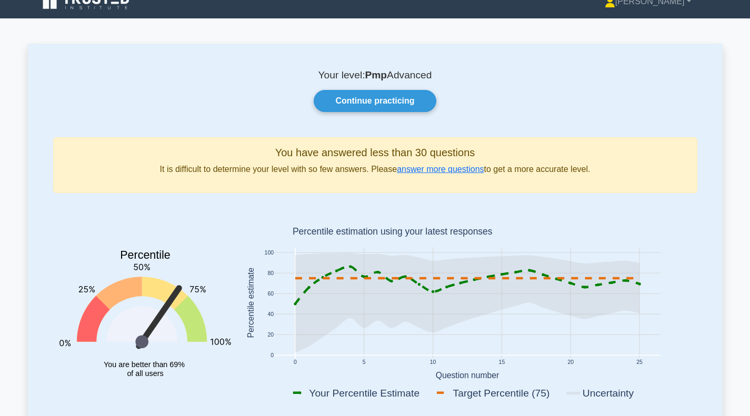
scroll to position [0, 0]
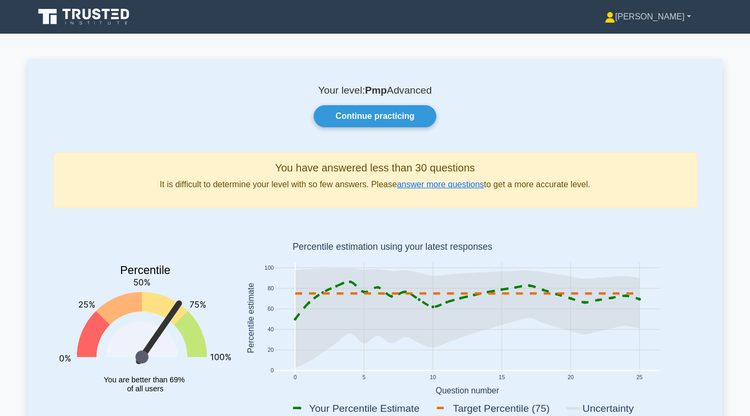
click at [684, 17] on link "[PERSON_NAME]" at bounding box center [648, 16] width 137 height 21
click at [613, 59] on link "Settings" at bounding box center [621, 58] width 83 height 17
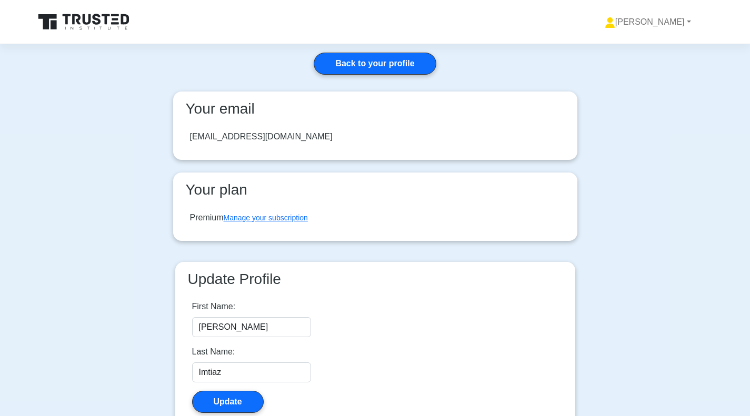
click at [82, 12] on icon at bounding box center [84, 22] width 101 height 20
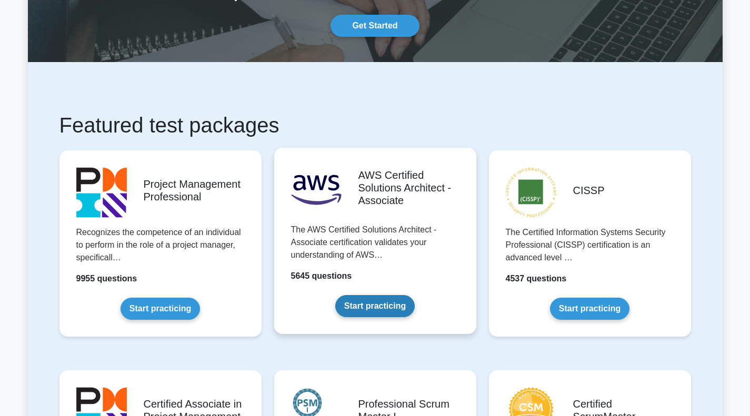
scroll to position [105, 0]
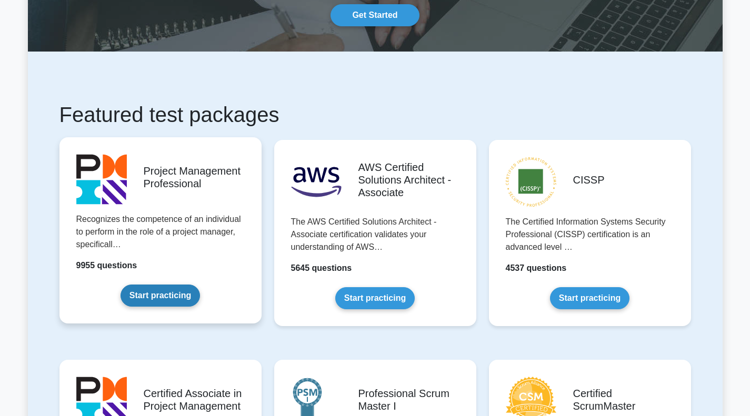
click at [155, 285] on link "Start practicing" at bounding box center [160, 296] width 79 height 22
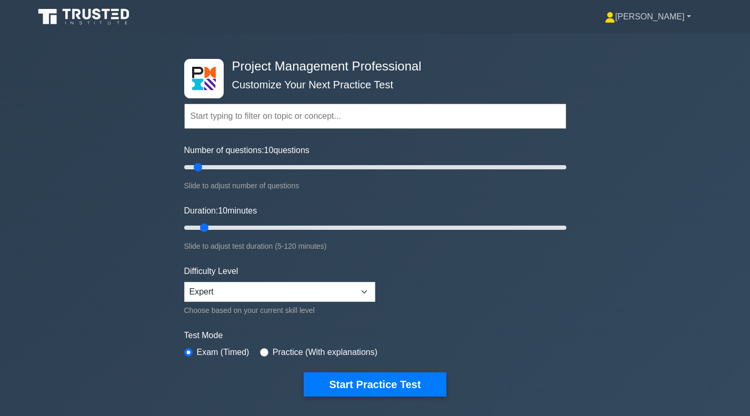
click at [678, 24] on link "[PERSON_NAME]" at bounding box center [648, 16] width 137 height 21
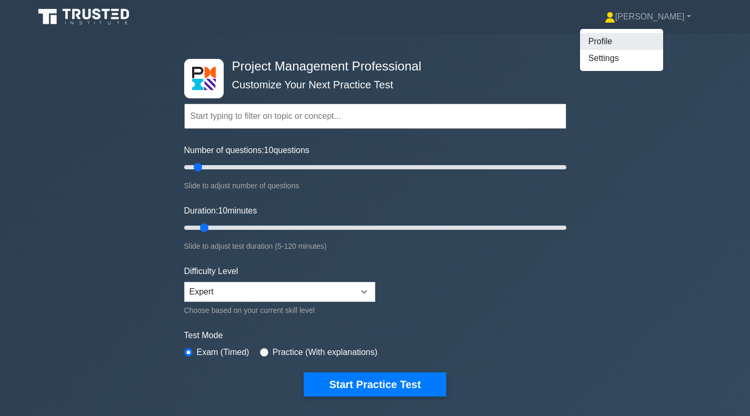
click at [631, 41] on link "Profile" at bounding box center [621, 41] width 83 height 17
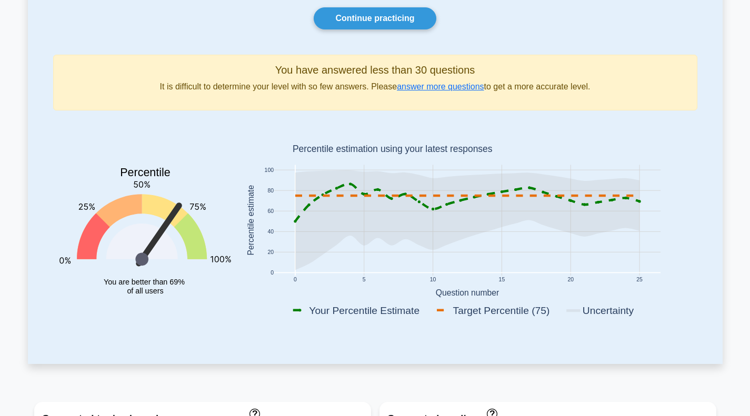
scroll to position [158, 0]
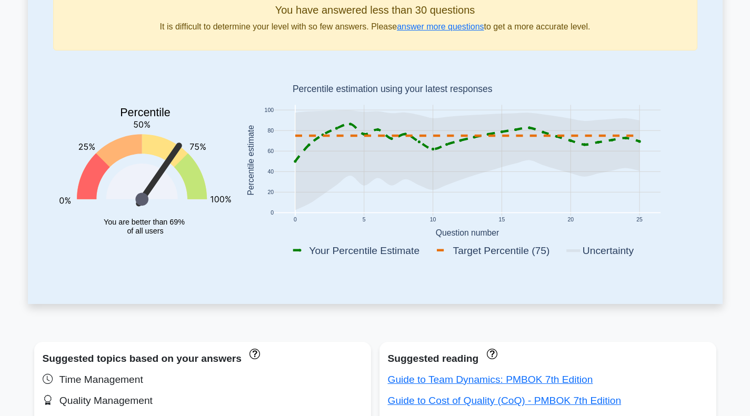
click at [155, 177] on icon at bounding box center [158, 175] width 48 height 66
click at [343, 193] on icon at bounding box center [467, 193] width 386 height 0
click at [330, 243] on rect at bounding box center [467, 250] width 353 height 19
click at [464, 240] on rect at bounding box center [467, 162] width 460 height 207
drag, startPoint x: 467, startPoint y: 249, endPoint x: 453, endPoint y: 227, distance: 26.3
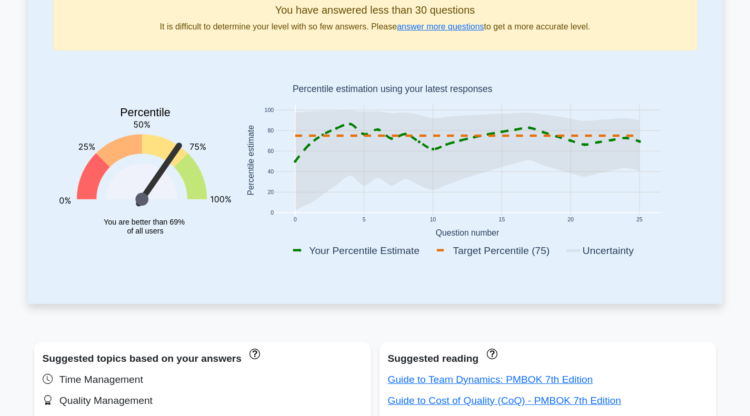
click at [466, 248] on rect at bounding box center [498, 250] width 128 height 15
drag, startPoint x: 453, startPoint y: 227, endPoint x: 464, endPoint y: 236, distance: 14.2
click at [453, 226] on rect at bounding box center [467, 162] width 460 height 207
drag, startPoint x: 535, startPoint y: 255, endPoint x: 550, endPoint y: 252, distance: 15.1
click at [538, 255] on rect at bounding box center [498, 250] width 128 height 15
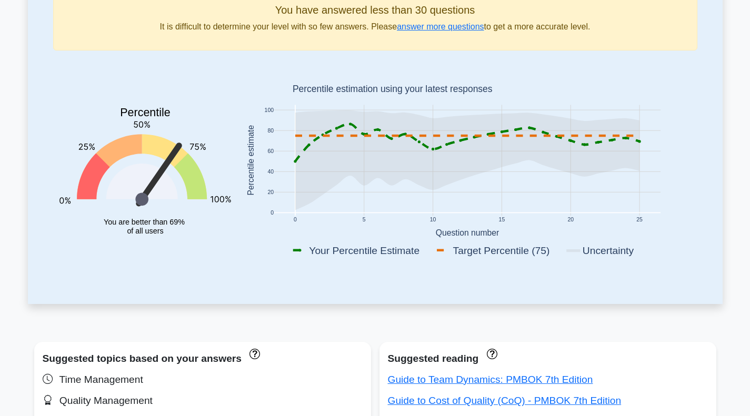
click at [550, 252] on rect at bounding box center [498, 250] width 128 height 15
click at [451, 284] on div "Your level: Pmp Advanced Continue practicing You have answered less than 30 que…" at bounding box center [375, 102] width 695 height 403
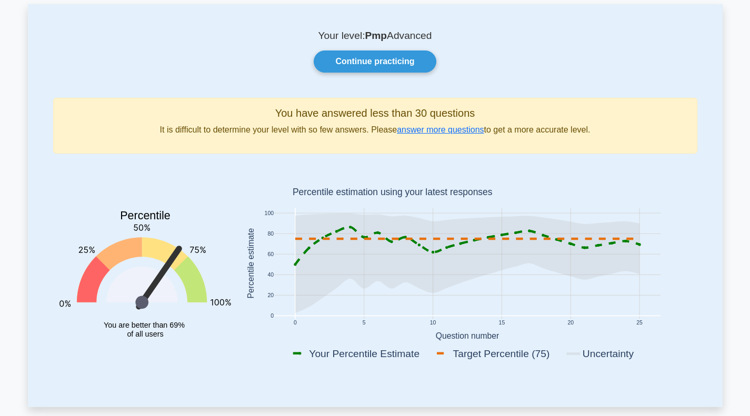
scroll to position [0, 0]
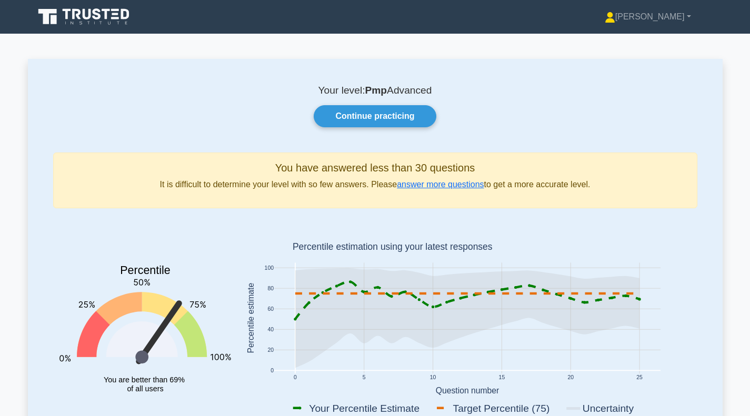
click at [154, 312] on icon at bounding box center [174, 325] width 65 height 65
click at [144, 370] on icon "Percentile You are better than 69% of all users" at bounding box center [145, 320] width 172 height 207
click at [374, 324] on icon at bounding box center [467, 318] width 344 height 100
drag, startPoint x: 374, startPoint y: 323, endPoint x: 327, endPoint y: 326, distance: 46.9
click at [327, 326] on icon at bounding box center [467, 318] width 344 height 100
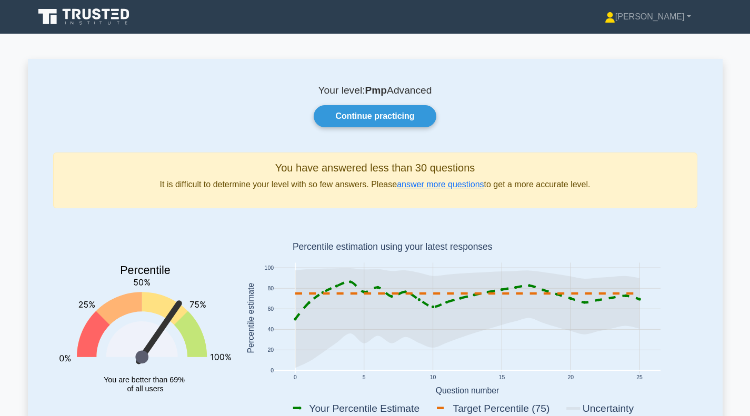
click at [438, 379] on rect at bounding box center [467, 320] width 460 height 207
click at [439, 379] on rect at bounding box center [467, 320] width 460 height 207
click at [470, 360] on rect at bounding box center [467, 318] width 386 height 111
click at [471, 392] on text "Question number" at bounding box center [467, 390] width 64 height 9
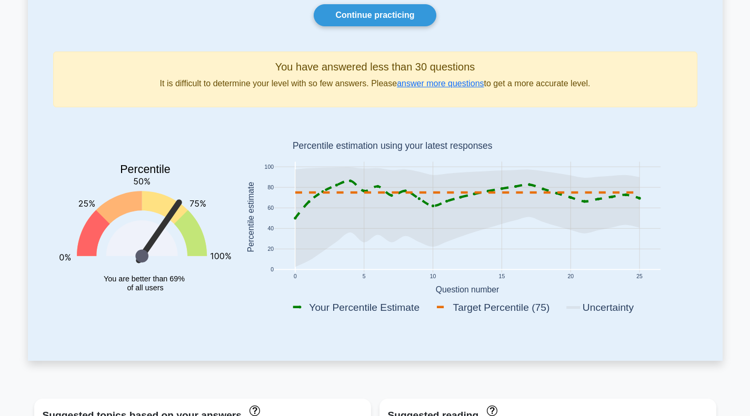
scroll to position [53, 0]
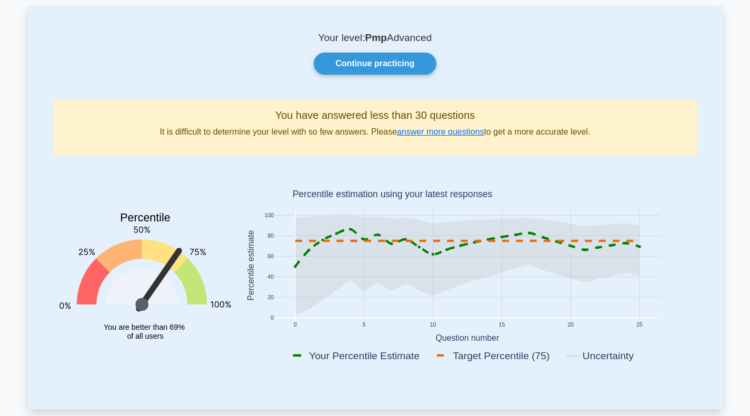
click at [546, 358] on rect at bounding box center [498, 356] width 128 height 15
drag, startPoint x: 174, startPoint y: 257, endPoint x: 191, endPoint y: 294, distance: 39.8
click at [191, 294] on icon "Percentile You are better than 69% of all users" at bounding box center [145, 267] width 172 height 207
click at [197, 297] on icon at bounding box center [190, 282] width 33 height 46
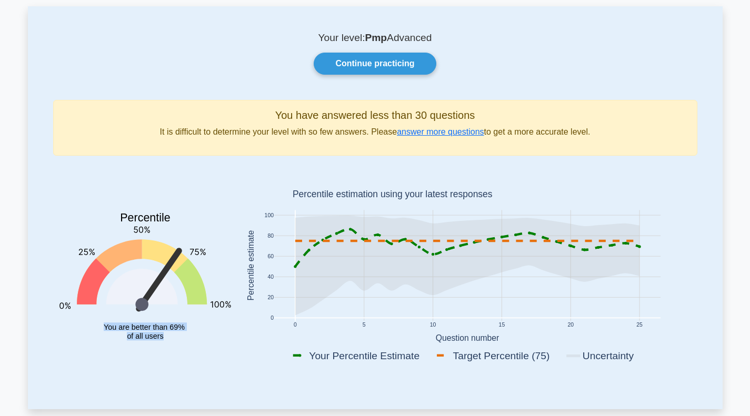
click at [197, 297] on icon at bounding box center [190, 282] width 33 height 46
click at [196, 297] on icon at bounding box center [190, 282] width 33 height 46
click at [152, 335] on tspan "of all users" at bounding box center [145, 336] width 36 height 8
click at [216, 272] on icon "Percentile You are better than 69% of all users" at bounding box center [145, 267] width 172 height 207
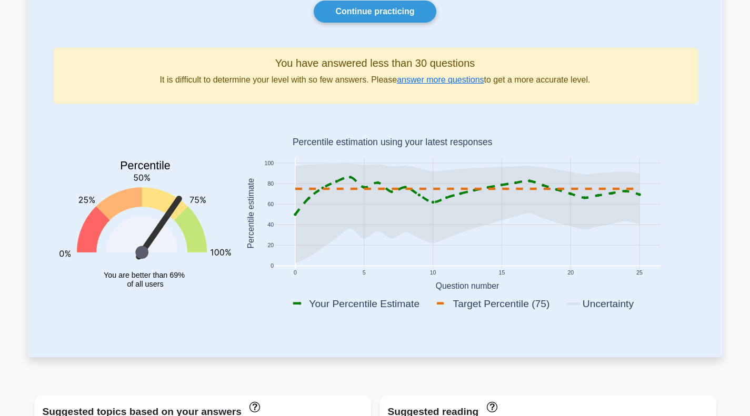
scroll to position [0, 0]
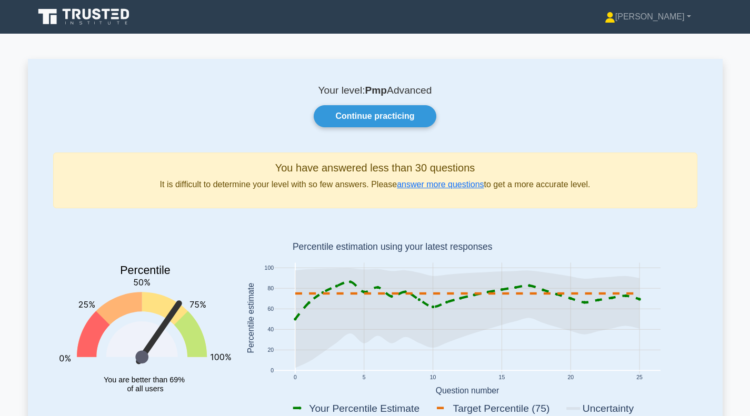
click at [92, 17] on icon at bounding box center [84, 17] width 101 height 20
click at [116, 12] on icon at bounding box center [84, 17] width 101 height 20
click at [78, 20] on icon at bounding box center [84, 17] width 101 height 20
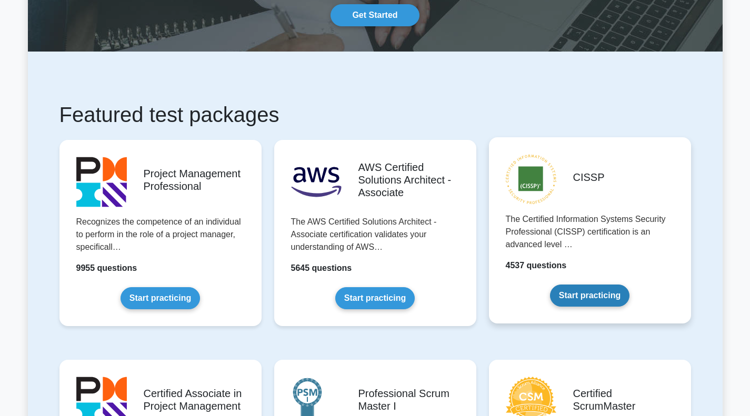
click at [573, 297] on link "Start practicing" at bounding box center [589, 296] width 79 height 22
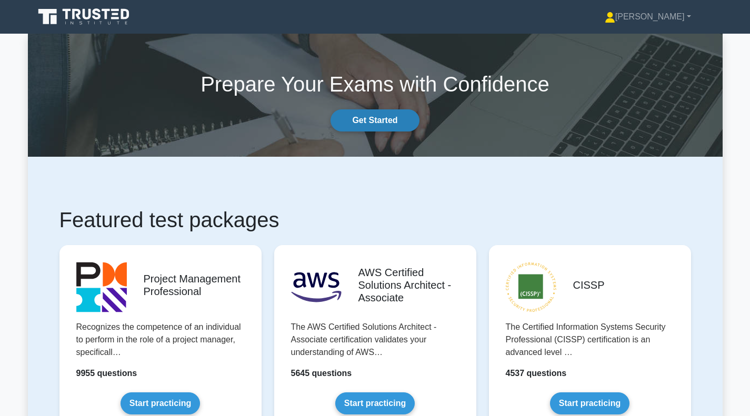
click at [392, 122] on link "Get Started" at bounding box center [375, 121] width 88 height 22
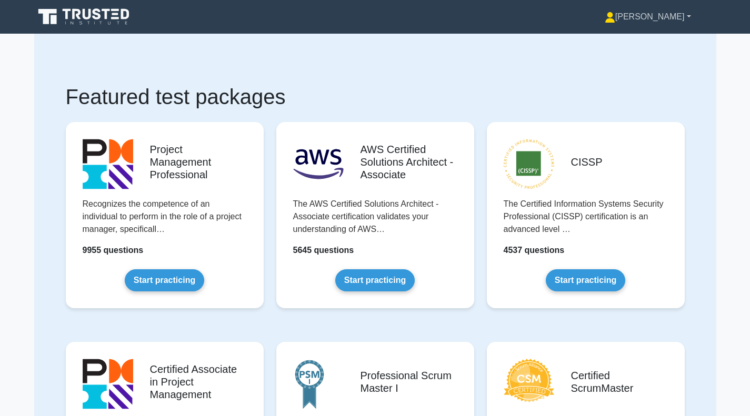
click at [672, 18] on link "[PERSON_NAME]" at bounding box center [648, 16] width 137 height 21
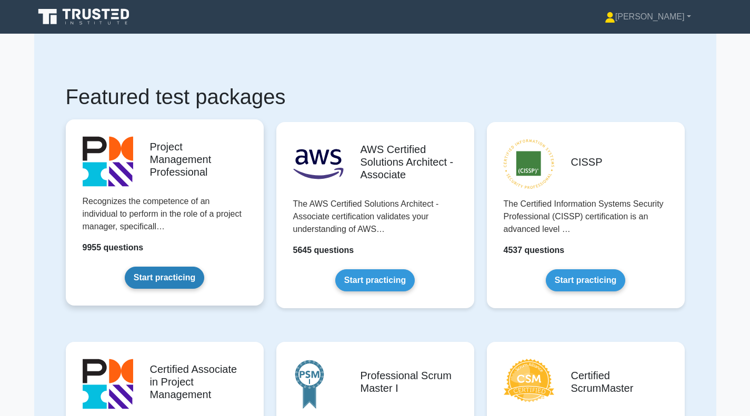
click at [186, 267] on link "Start practicing" at bounding box center [164, 278] width 79 height 22
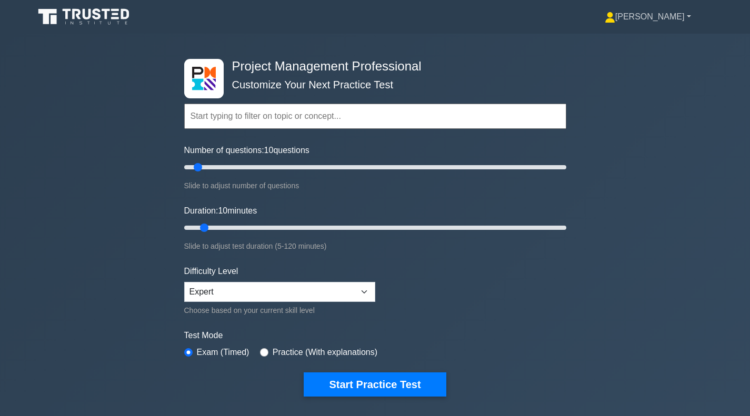
click at [681, 14] on link "[PERSON_NAME]" at bounding box center [648, 16] width 137 height 21
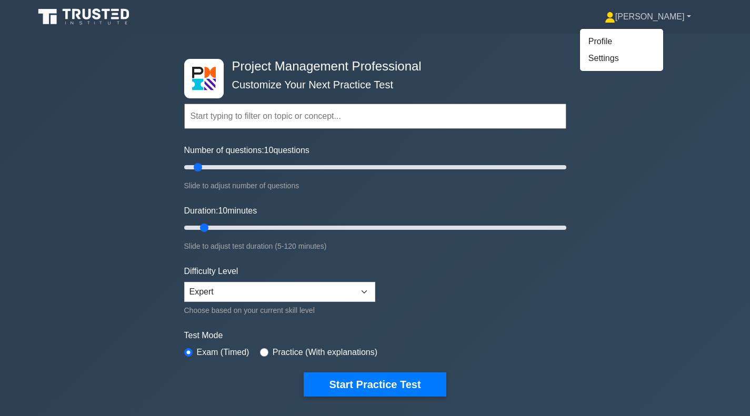
click at [681, 14] on link "[PERSON_NAME]" at bounding box center [648, 16] width 137 height 21
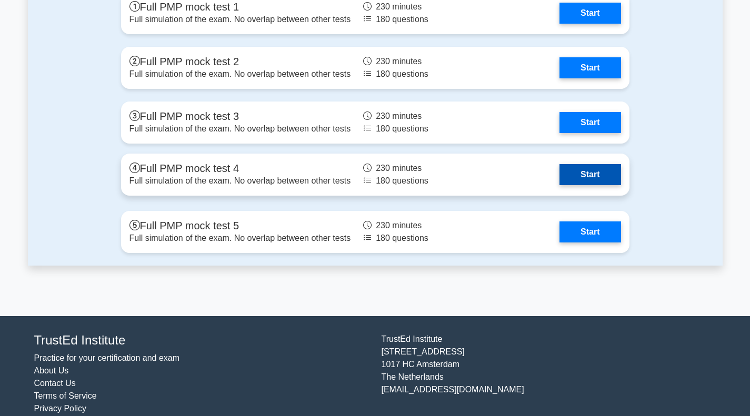
scroll to position [3063, 0]
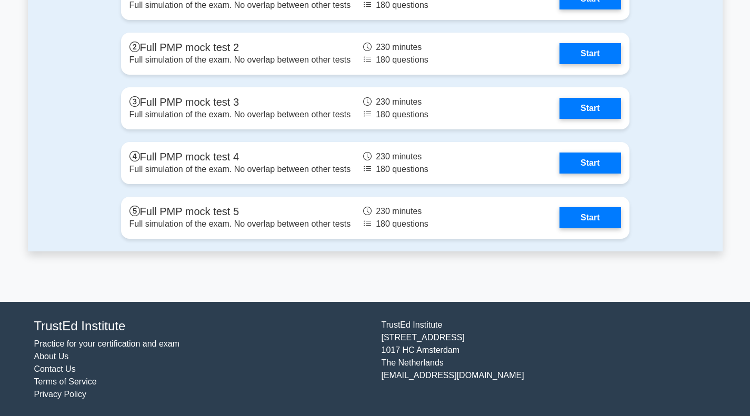
click at [138, 344] on link "Practice for your certification and exam" at bounding box center [107, 344] width 146 height 9
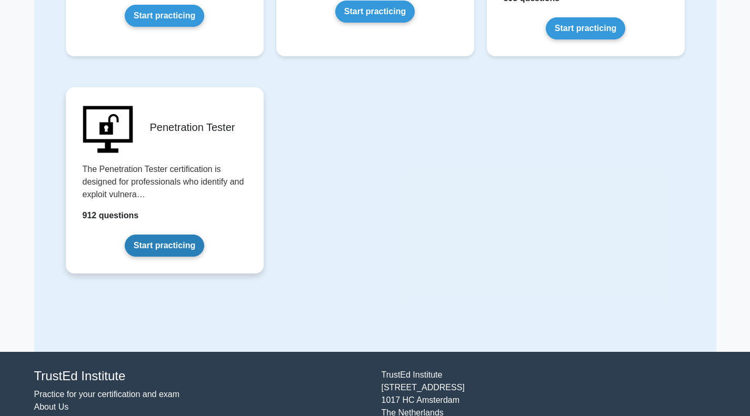
scroll to position [2236, 0]
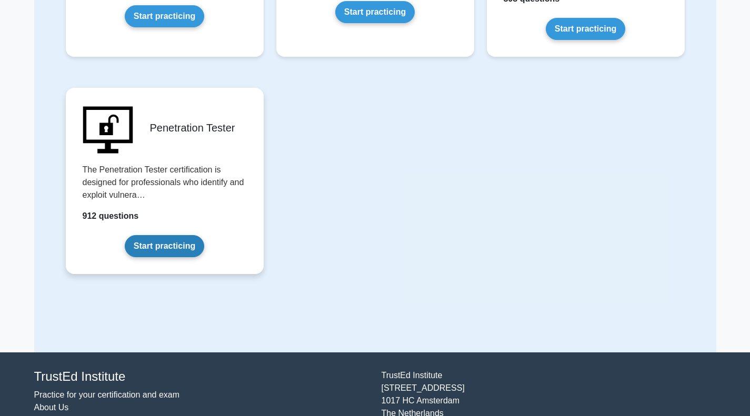
click at [174, 248] on link "Start practicing" at bounding box center [164, 246] width 79 height 22
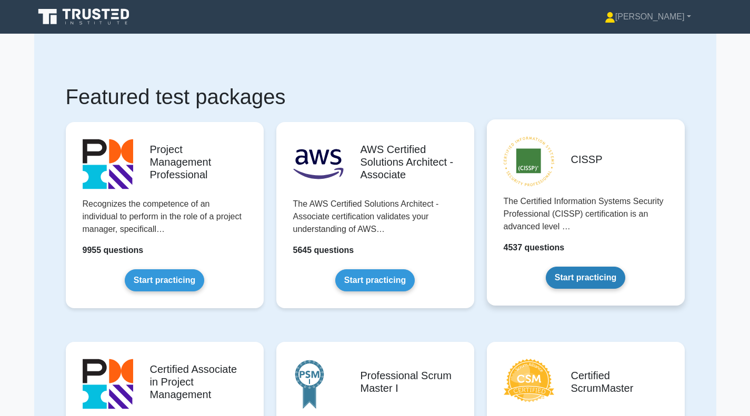
click at [570, 284] on link "Start practicing" at bounding box center [585, 278] width 79 height 22
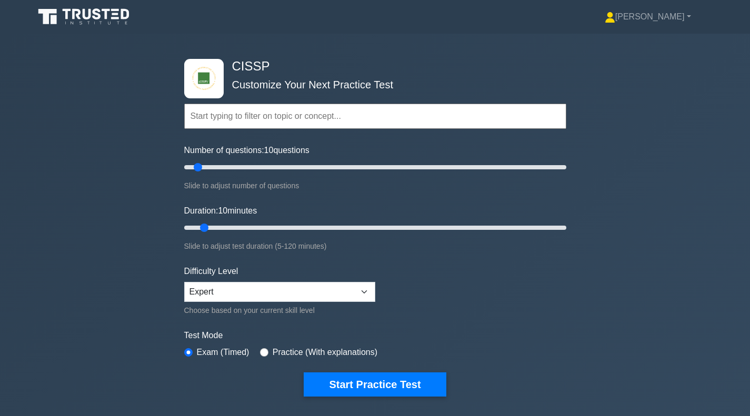
click at [381, 123] on input "text" at bounding box center [375, 116] width 382 height 25
click at [363, 289] on select "Beginner Intermediate Expert" at bounding box center [279, 292] width 191 height 20
click at [94, 14] on icon at bounding box center [84, 17] width 101 height 20
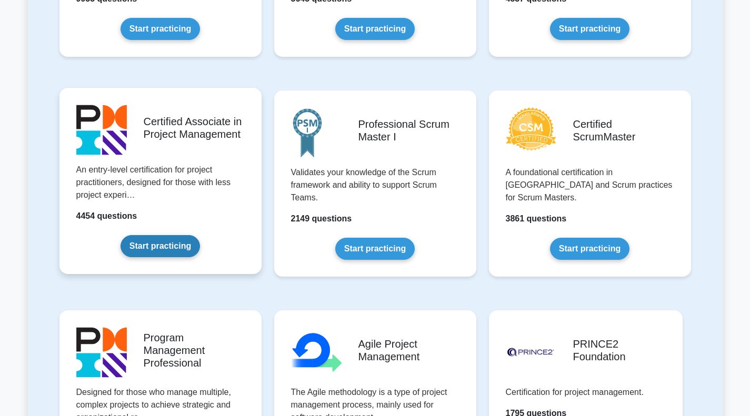
scroll to position [421, 0]
